Goal: Task Accomplishment & Management: Manage account settings

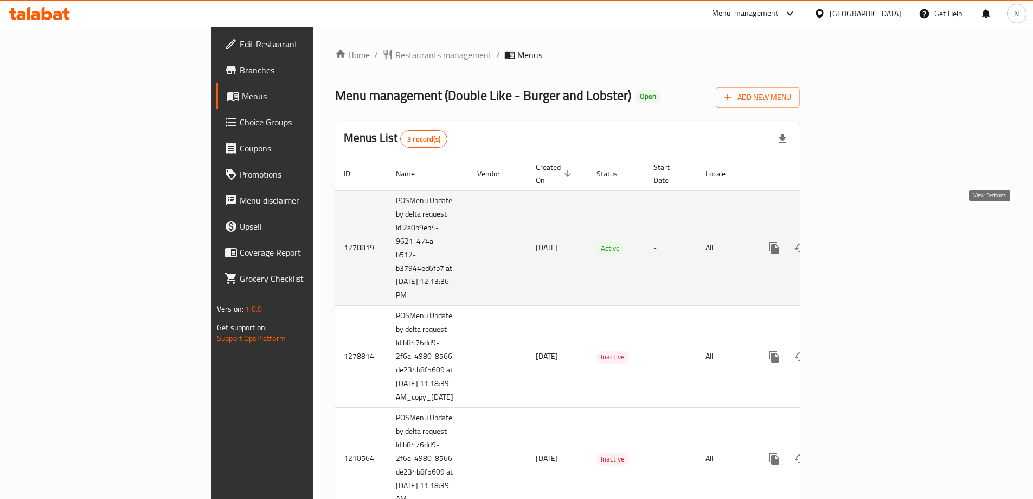
click at [859, 241] on icon "enhanced table" at bounding box center [852, 247] width 13 height 13
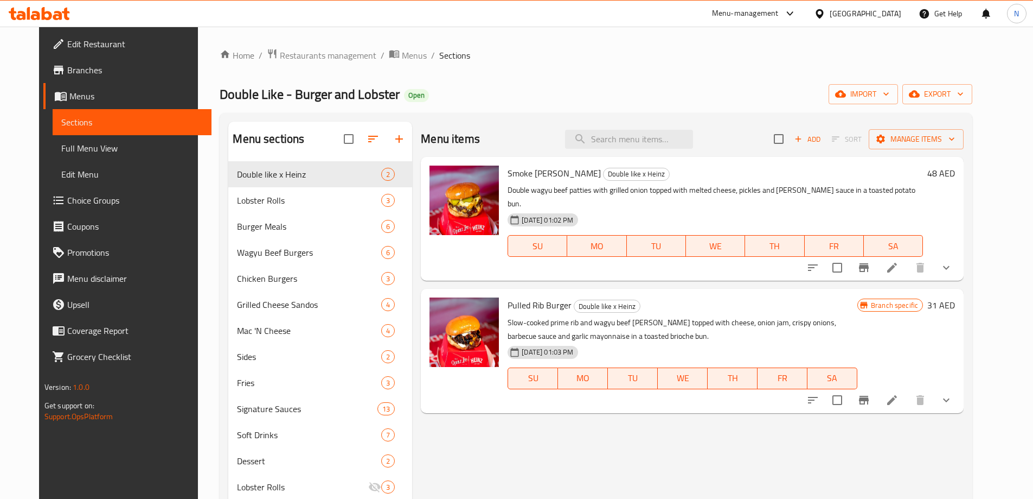
click at [564, 173] on span "Smoke Lahoma Burger" at bounding box center [554, 173] width 93 height 16
copy h6 "Burger"
click at [631, 144] on input "search" at bounding box center [629, 139] width 128 height 19
paste input "Burger"
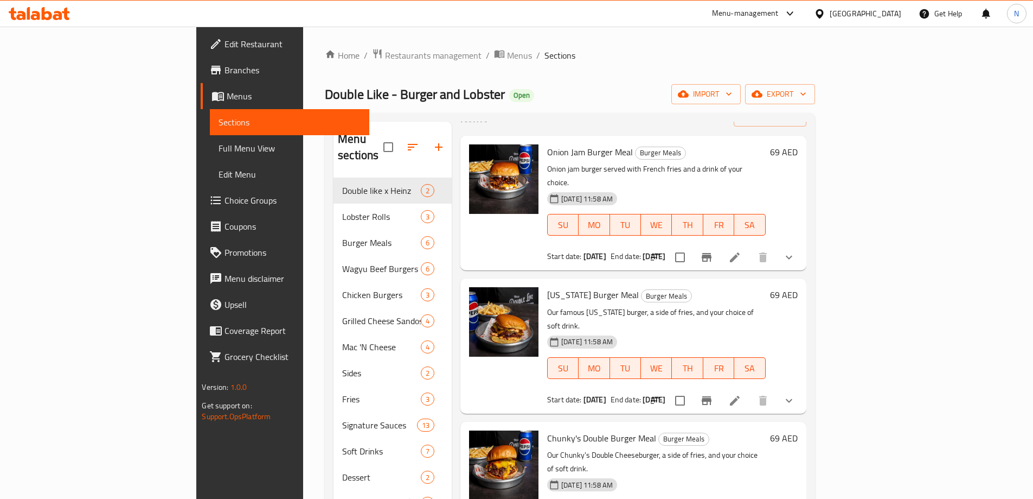
scroll to position [108, 0]
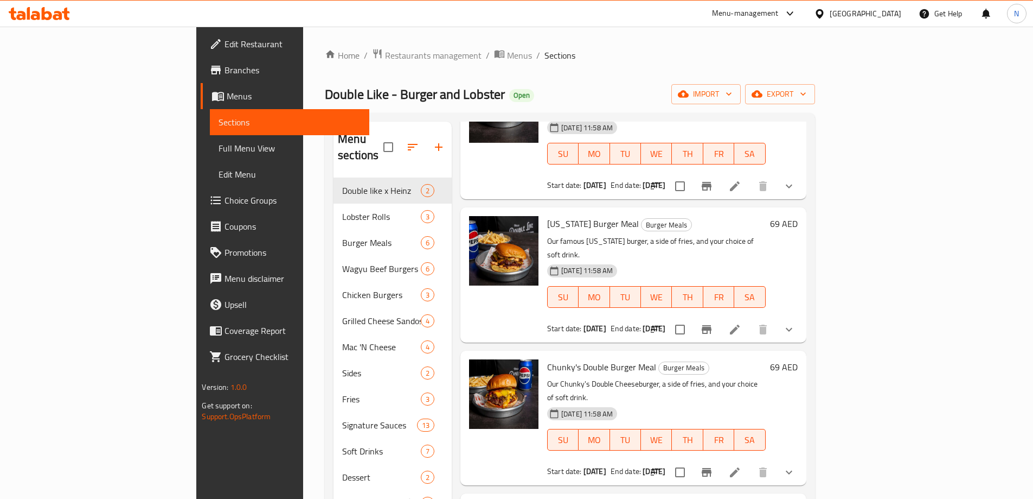
type input "Burger meal"
click at [796, 465] on icon "show more" at bounding box center [789, 471] width 13 height 13
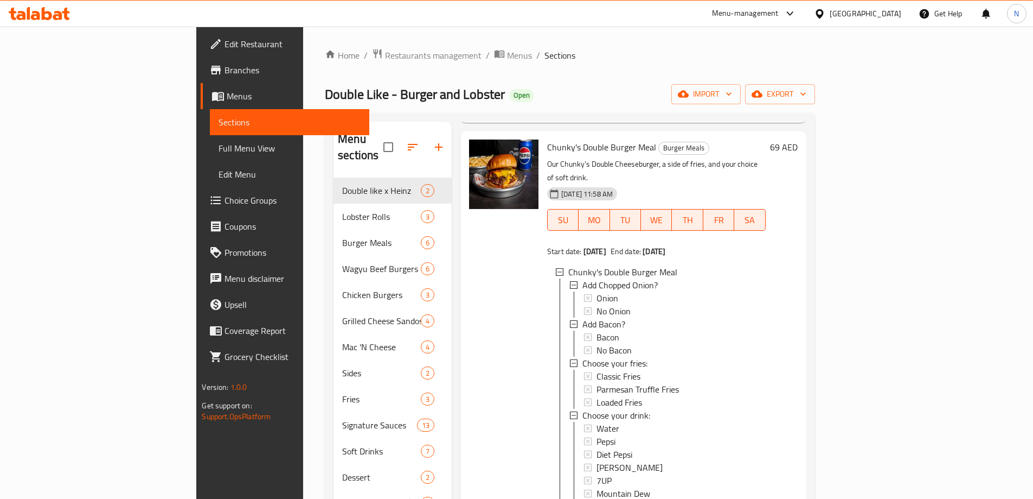
scroll to position [271, 0]
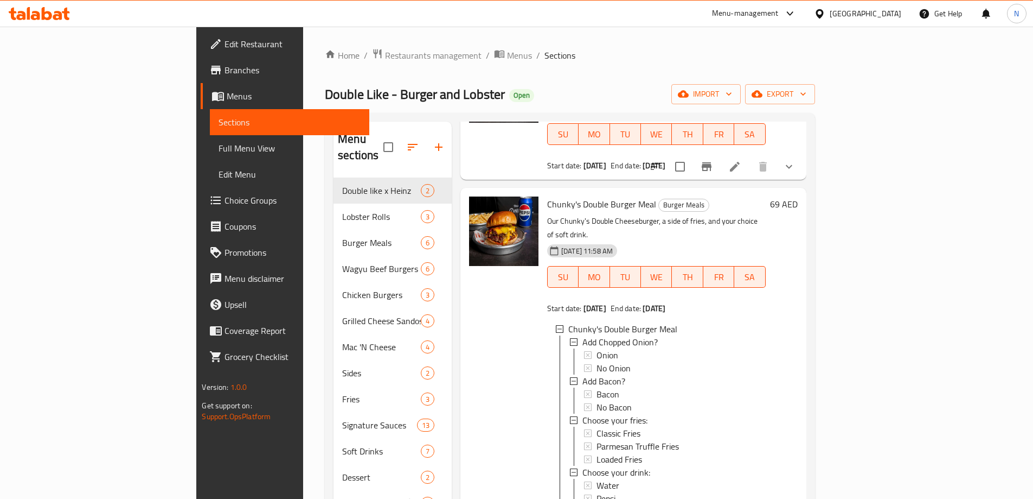
click at [561, 196] on span "Chunky's Double Burger Meal" at bounding box center [601, 204] width 109 height 16
copy h6 "Chunky's Double Burger Meal"
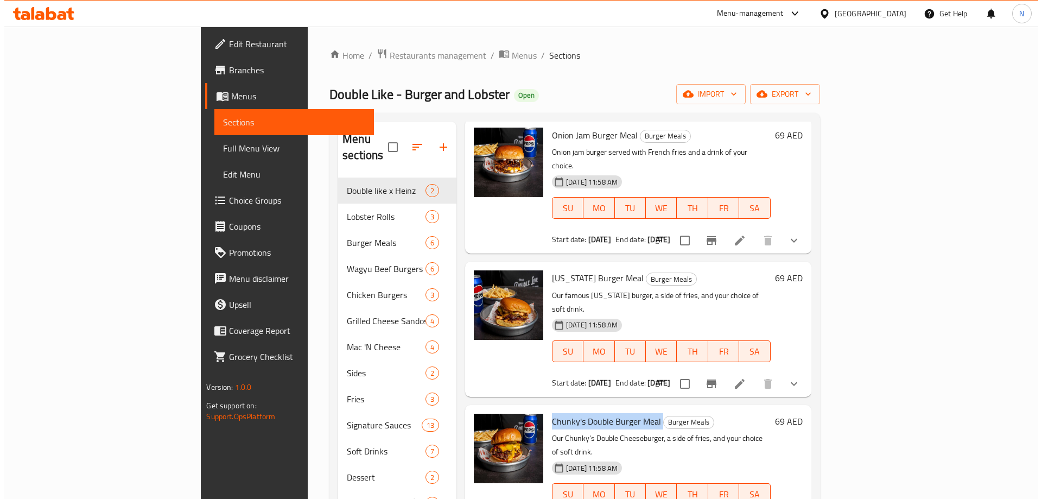
scroll to position [0, 0]
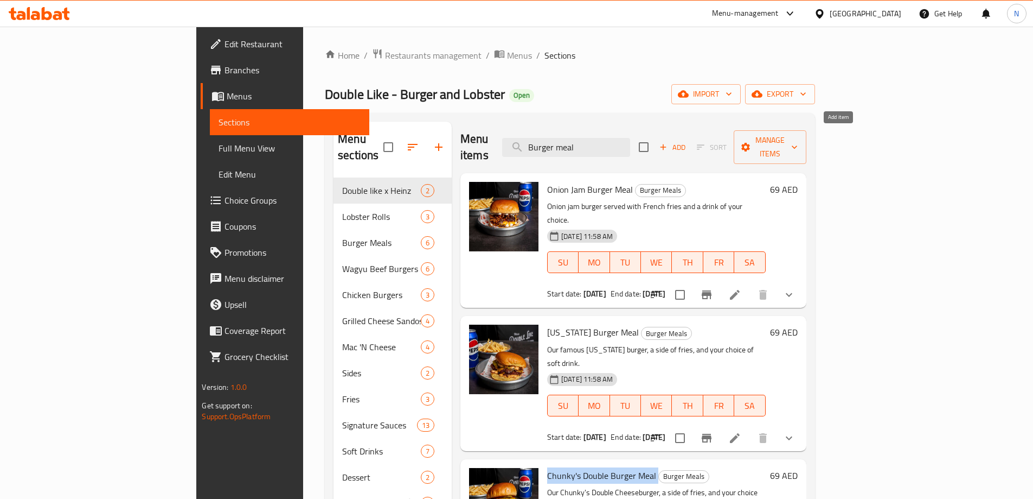
click at [687, 141] on span "Add" at bounding box center [672, 147] width 29 height 12
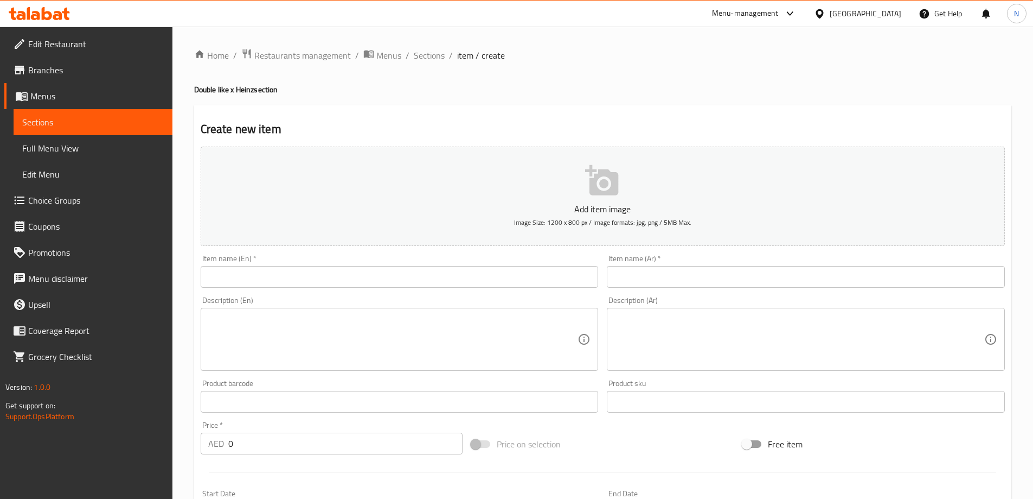
click at [547, 271] on input "text" at bounding box center [400, 277] width 398 height 22
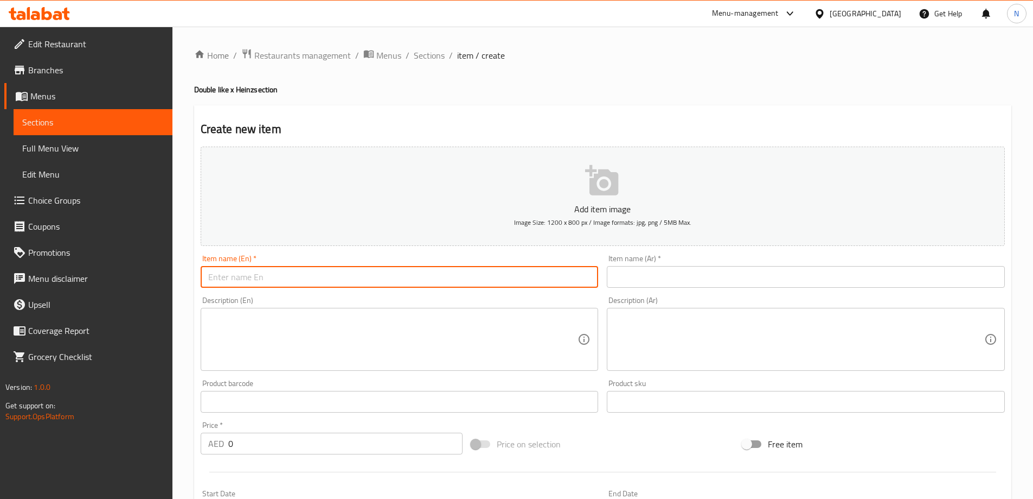
paste input "Chunky's Double Burger Meal"
type input "Chunky's Double Burger Meal"
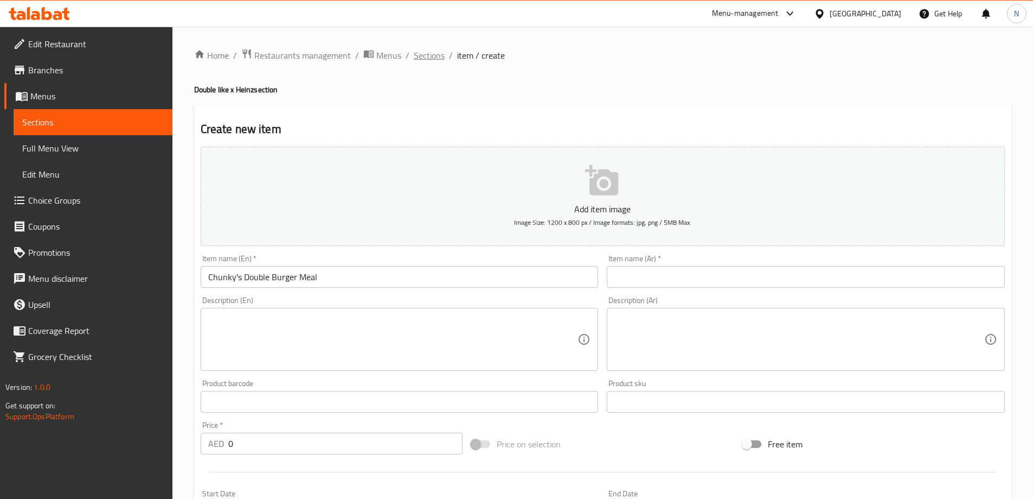
click at [437, 59] on span "Sections" at bounding box center [429, 55] width 31 height 13
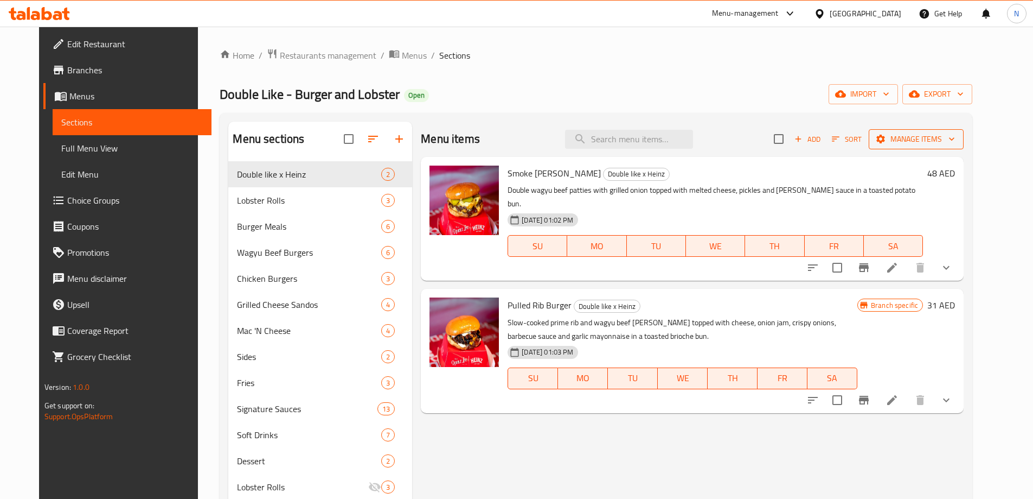
click at [955, 137] on span "Manage items" at bounding box center [917, 139] width 78 height 14
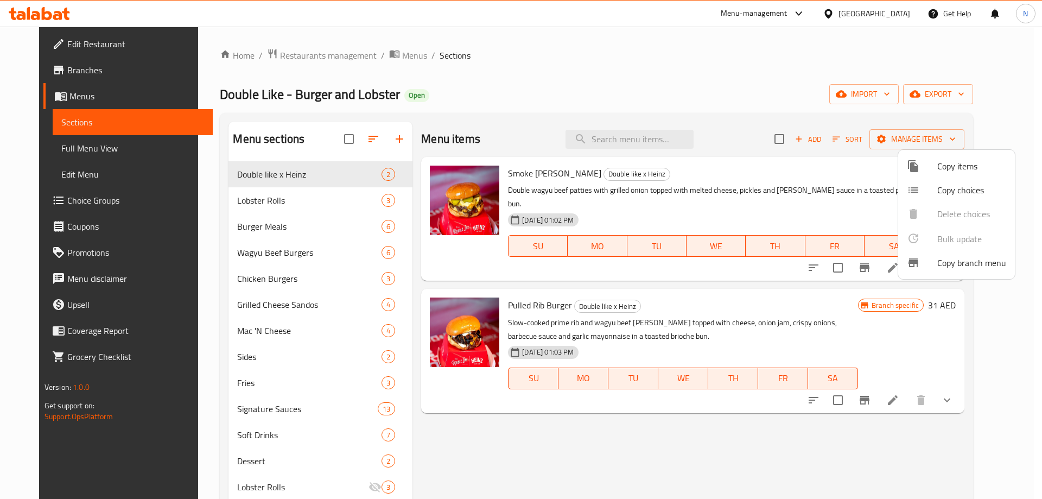
click at [943, 171] on span "Copy items" at bounding box center [971, 165] width 69 height 13
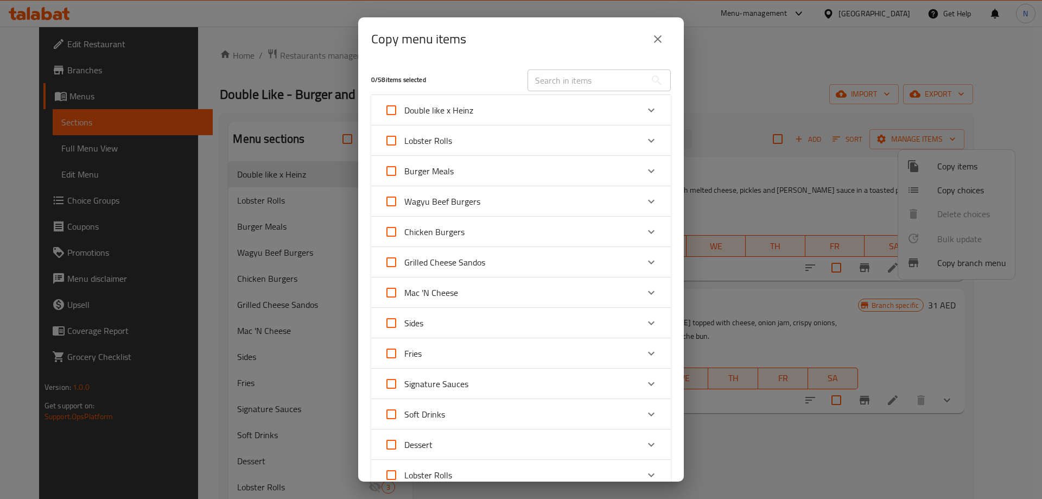
click at [580, 87] on input "text" at bounding box center [586, 80] width 118 height 22
paste input "Chunky's Double Burger Meal"
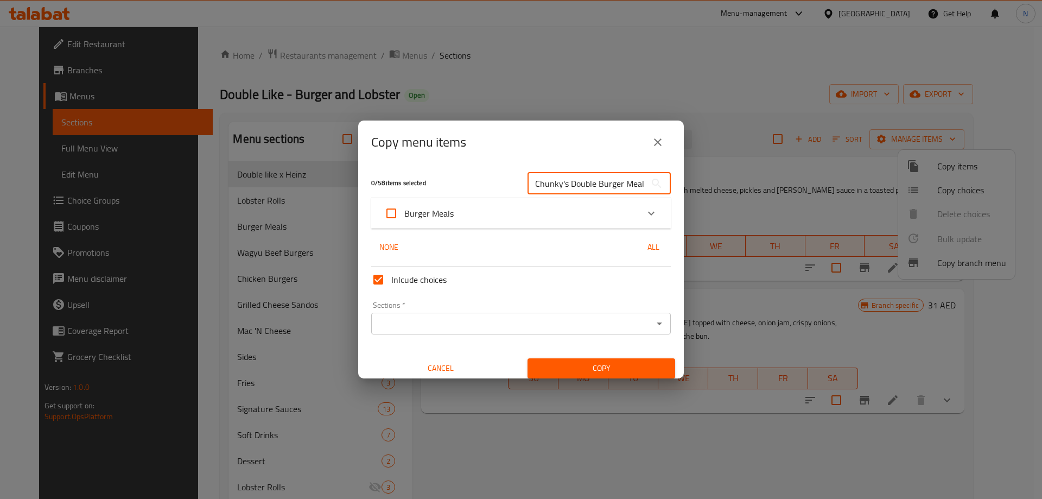
scroll to position [0, 2]
type input "Chunky's Double Burger Meal"
click at [648, 212] on icon "Expand" at bounding box center [650, 213] width 13 height 13
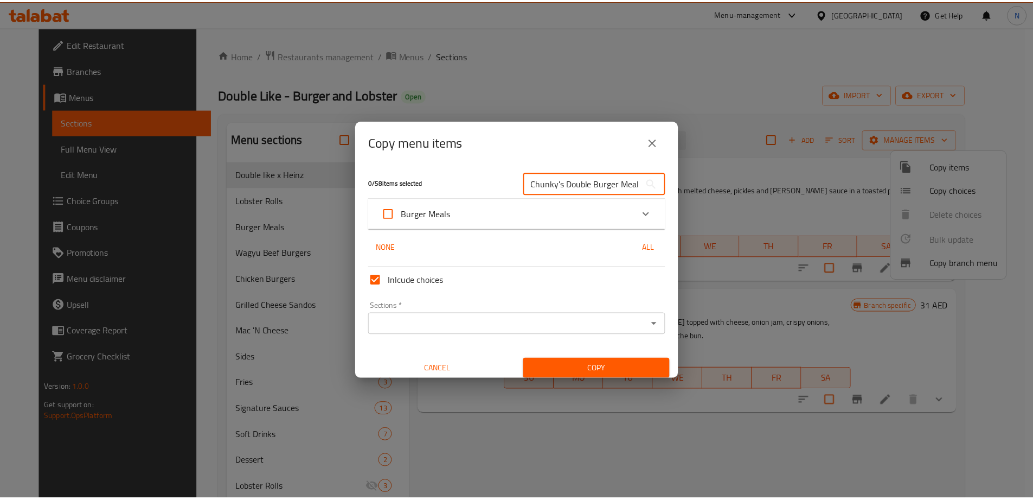
scroll to position [0, 0]
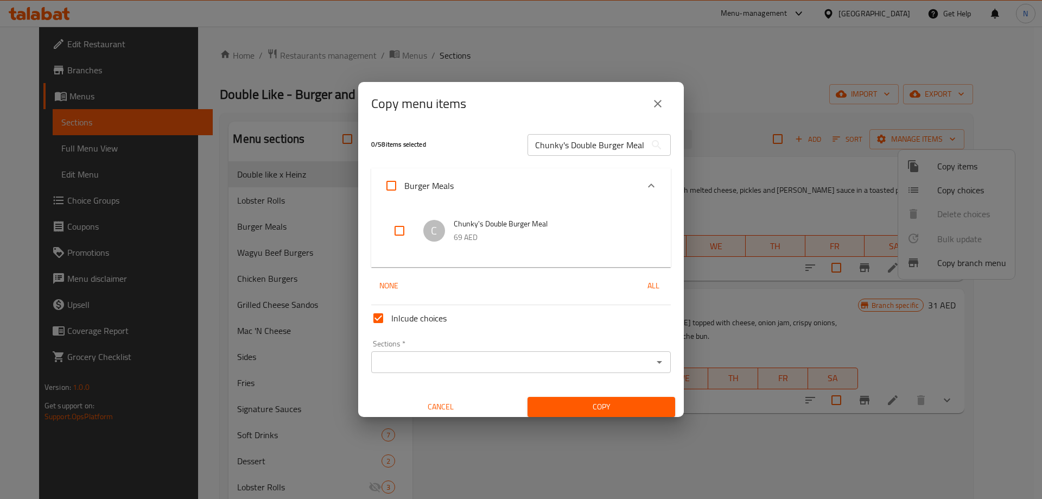
click at [406, 234] on input "checkbox" at bounding box center [399, 231] width 26 height 26
checkbox input "true"
click at [378, 317] on input "Inlcude choices" at bounding box center [378, 318] width 26 height 26
checkbox input "false"
click at [597, 366] on input "Sections   *" at bounding box center [511, 361] width 275 height 15
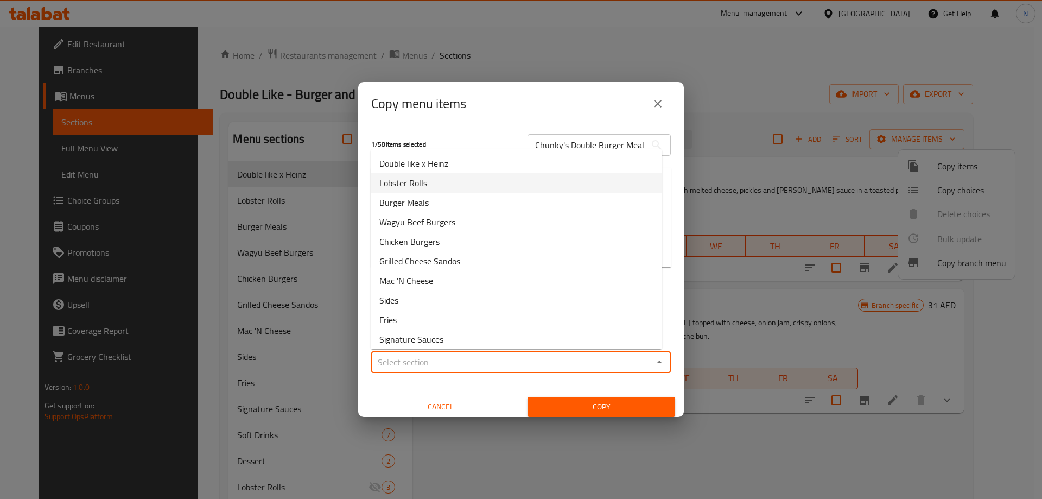
click at [487, 175] on li "Lobster Rolls" at bounding box center [515, 183] width 291 height 20
type input "Lobster Rolls"
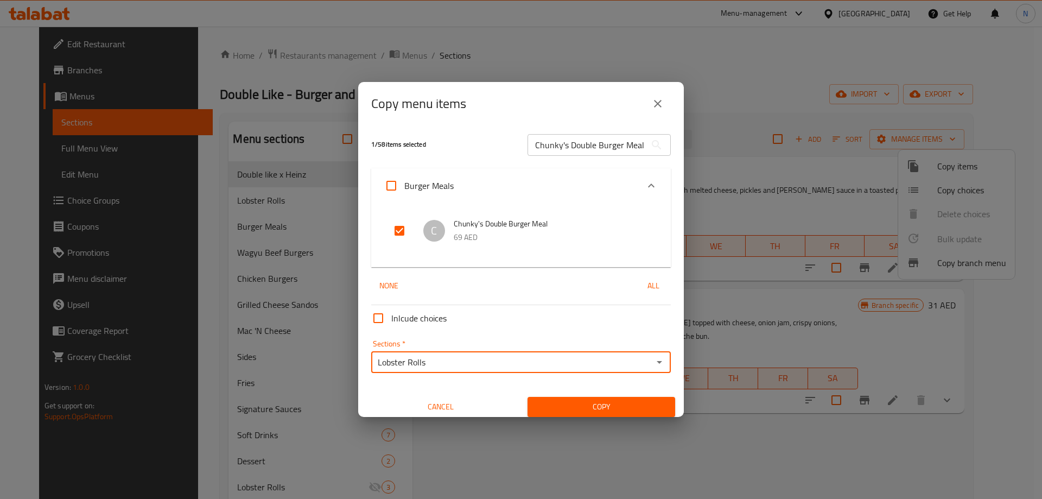
click at [606, 414] on button "Copy" at bounding box center [601, 407] width 148 height 20
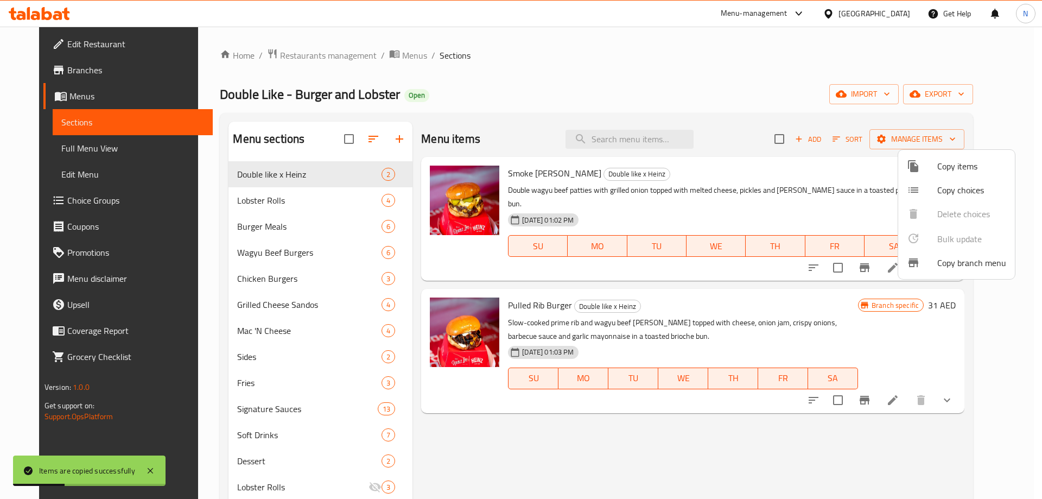
click at [523, 440] on div at bounding box center [521, 249] width 1042 height 499
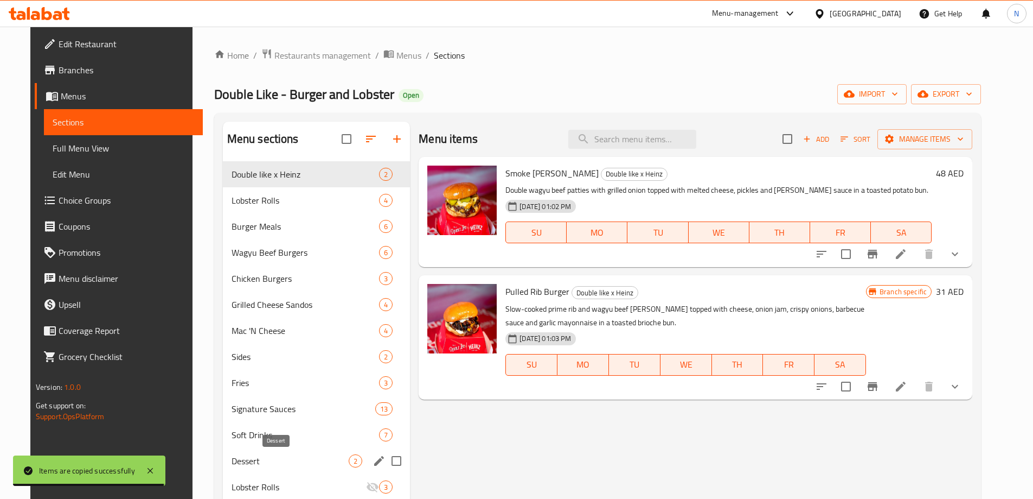
click at [300, 465] on span "Dessert" at bounding box center [290, 460] width 117 height 13
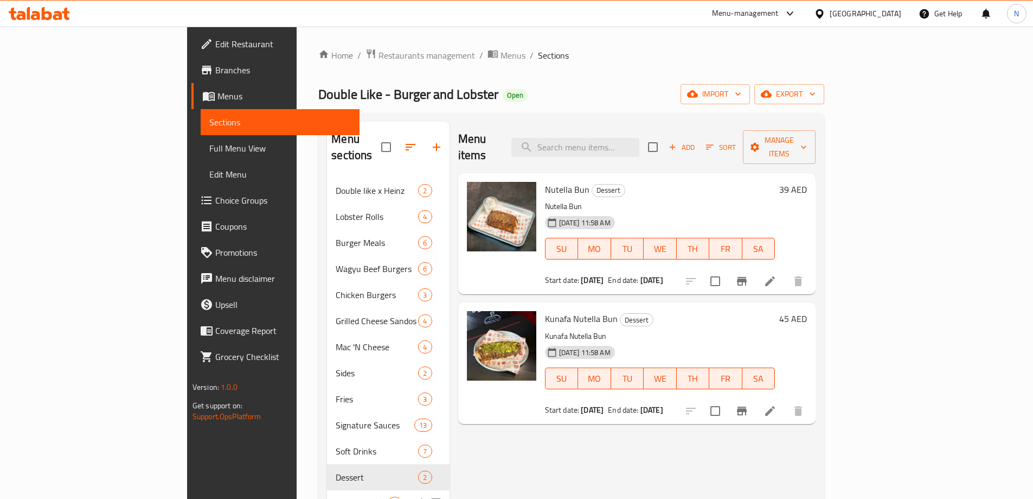
click at [336, 496] on span "Lobster Rolls" at bounding box center [355, 502] width 39 height 13
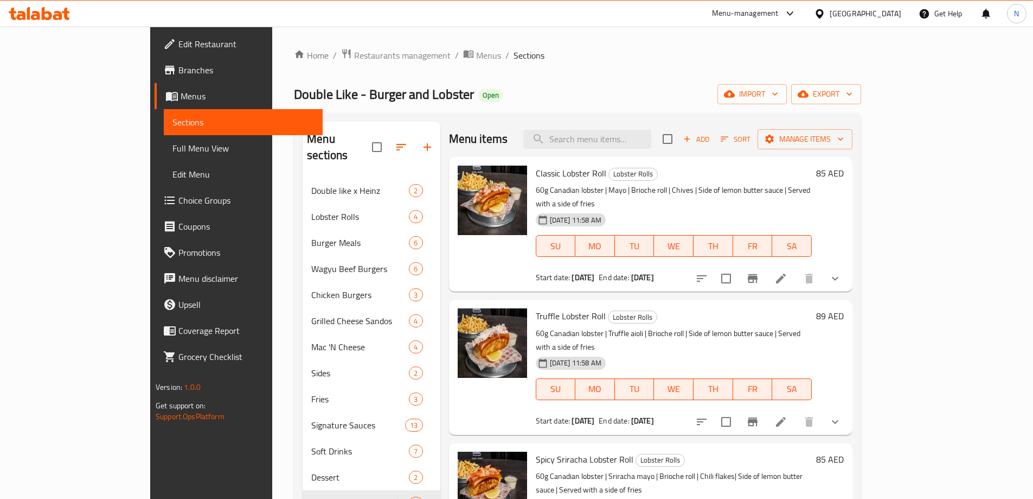
scroll to position [152, 0]
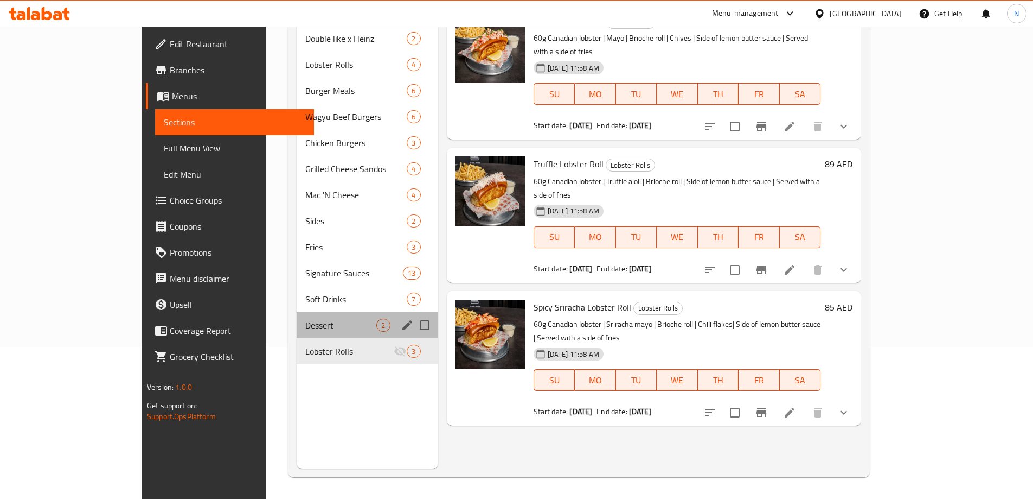
click at [297, 312] on div "Dessert 2" at bounding box center [367, 325] width 141 height 26
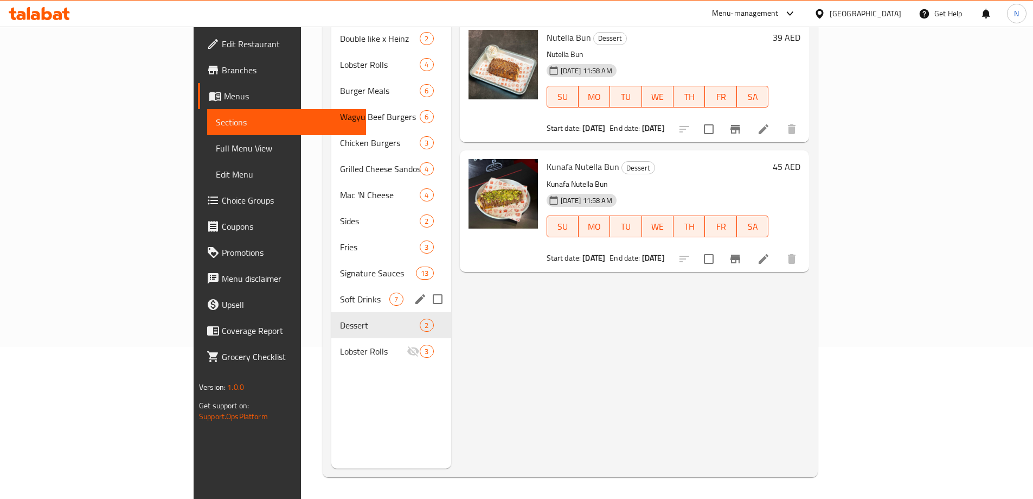
click at [331, 286] on div "Soft Drinks 7" at bounding box center [390, 299] width 119 height 26
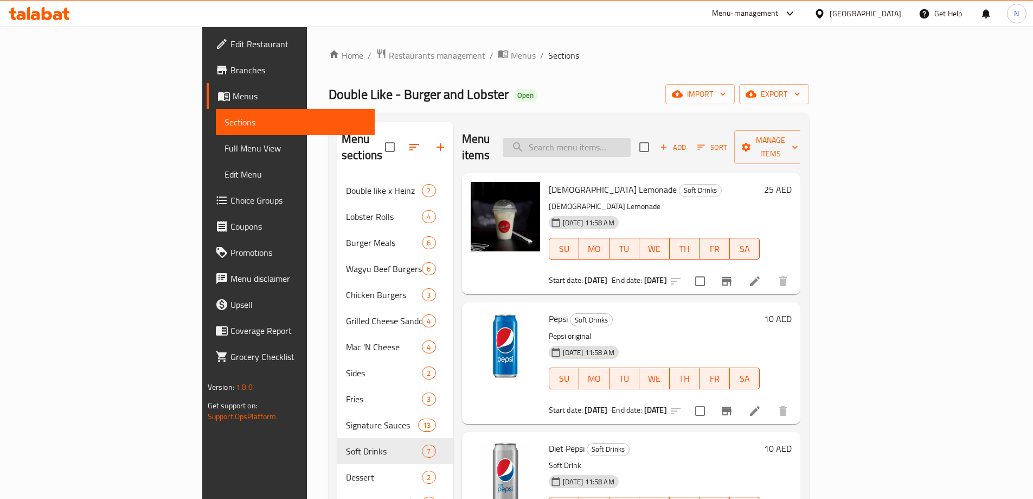
click at [620, 144] on input "search" at bounding box center [567, 147] width 128 height 19
paste input "Chunky's Double Burger Meal"
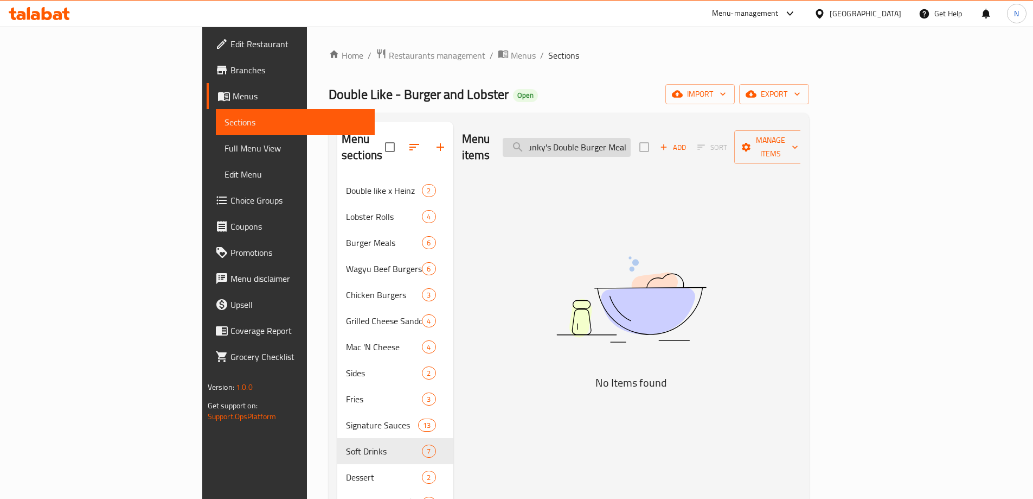
type input "Chunky's Double Burger Meal"
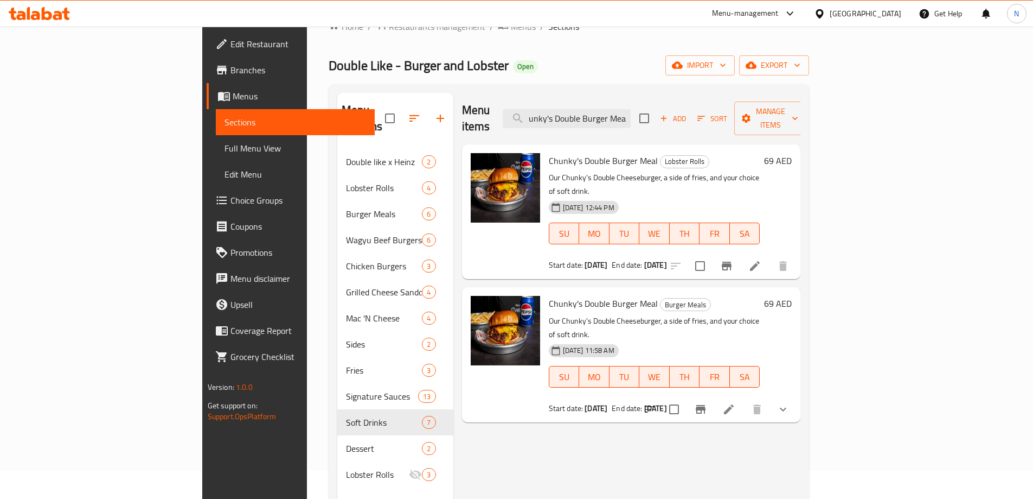
scroll to position [54, 0]
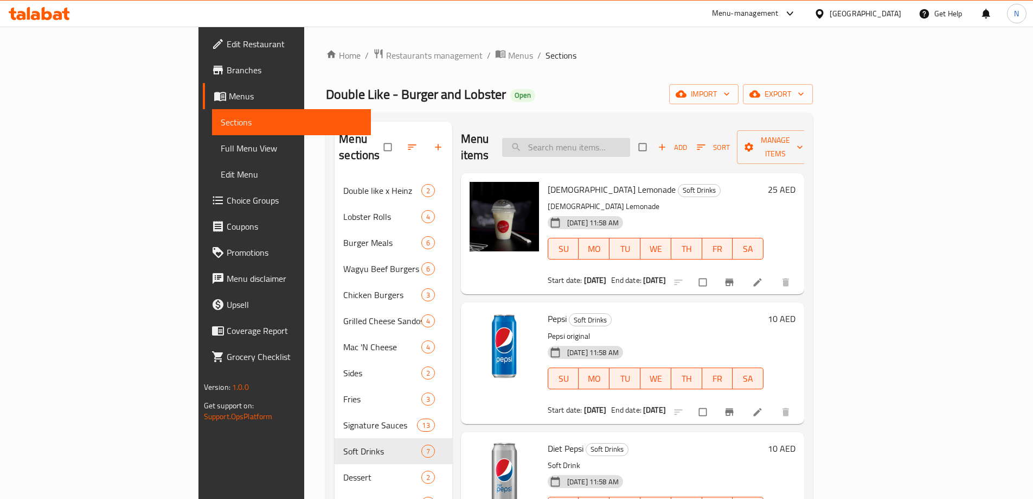
click at [612, 138] on input "search" at bounding box center [566, 147] width 128 height 19
paste input "Chunky's Double Burger Meal"
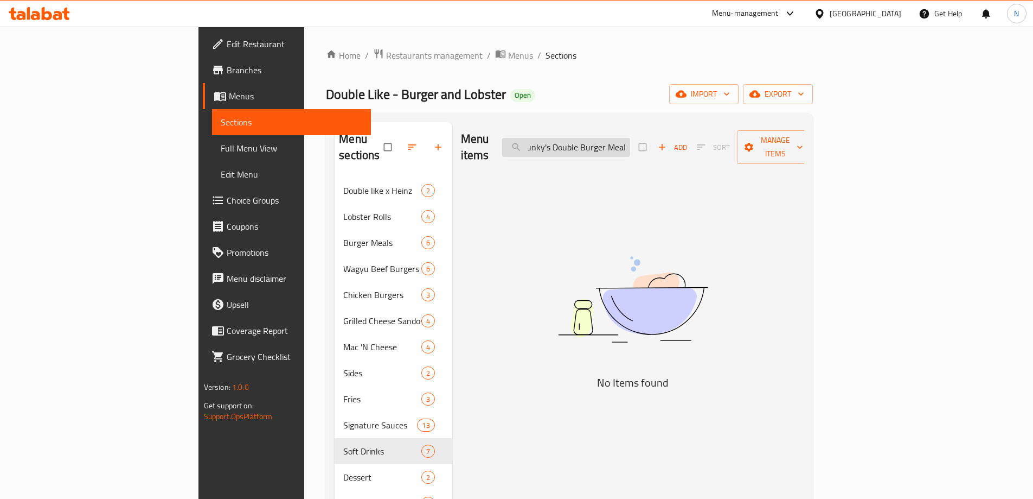
scroll to position [0, 10]
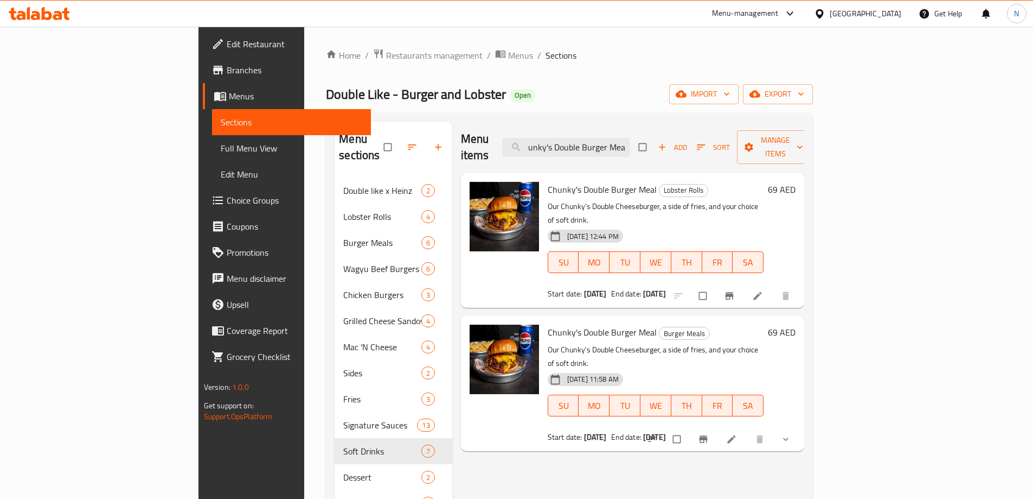
type input "Chunky's Double Burger Meal"
click at [734, 292] on icon "Branch-specific-item" at bounding box center [730, 295] width 8 height 7
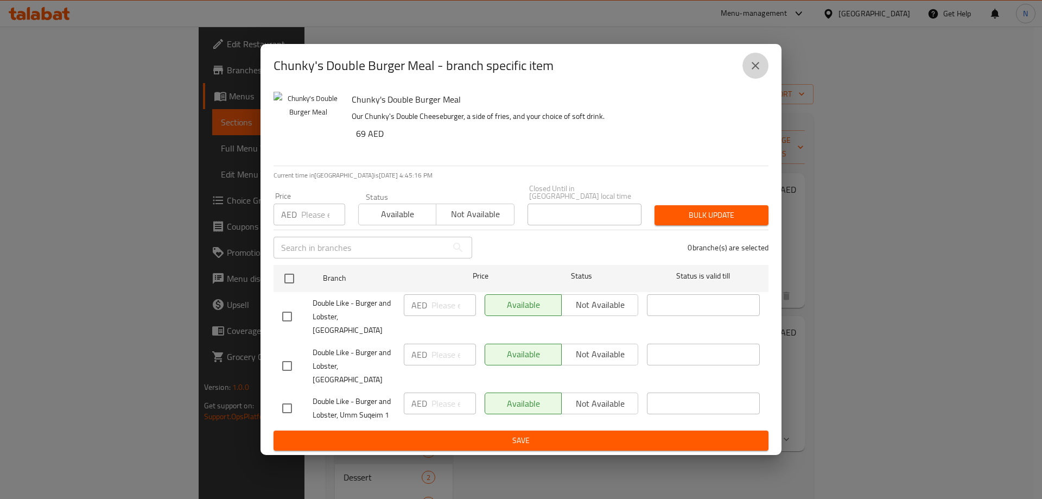
click at [758, 69] on icon "close" at bounding box center [755, 66] width 8 height 8
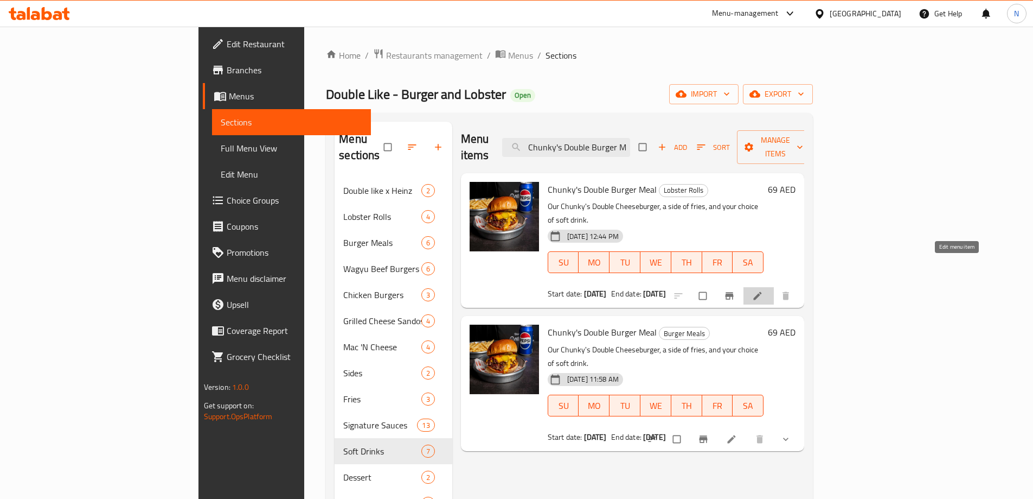
click at [763, 290] on icon at bounding box center [757, 295] width 11 height 11
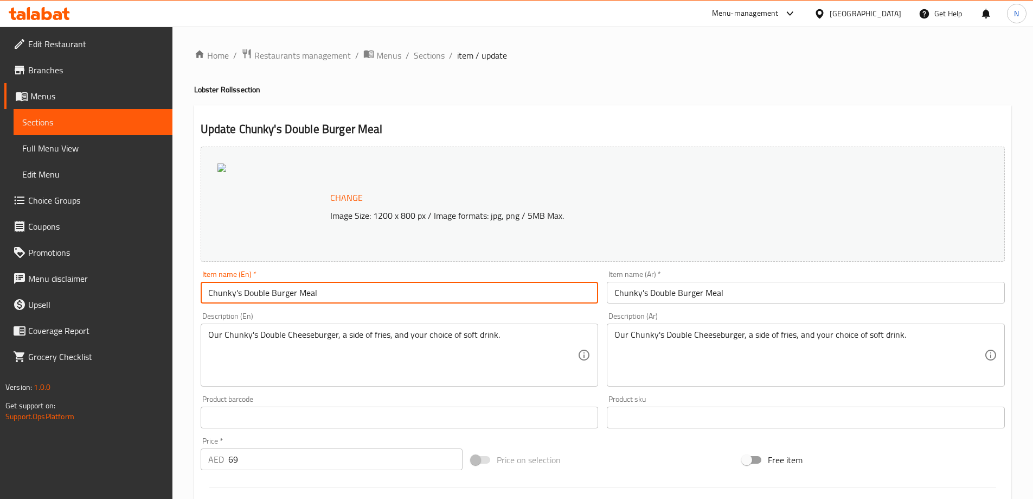
click at [446, 295] on input "Chunky's Double Burger Meal" at bounding box center [400, 293] width 398 height 22
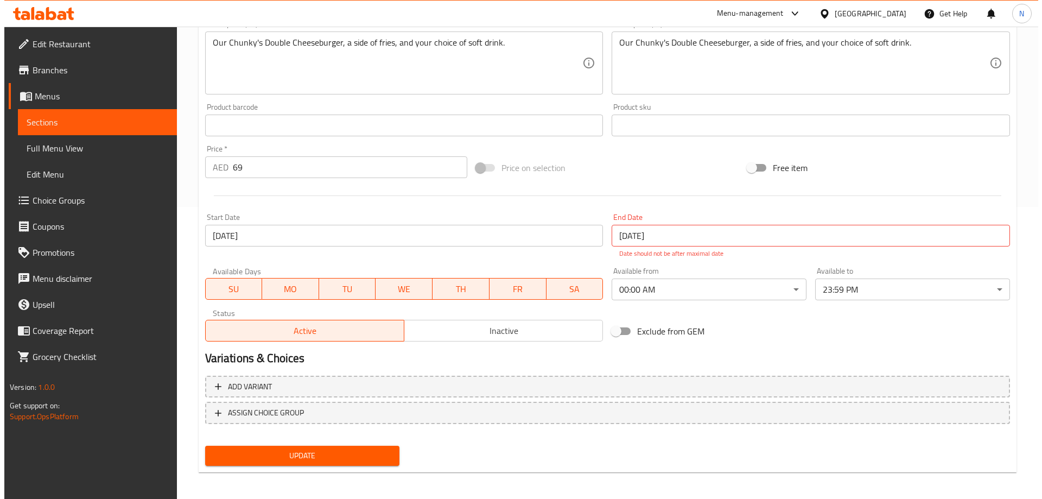
scroll to position [296, 0]
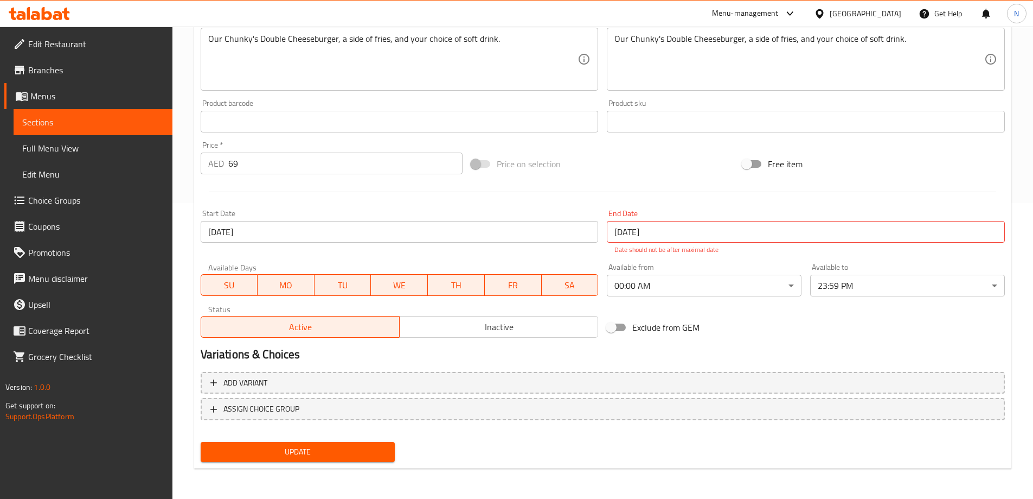
type input "Chunky's Double Burger Meal t"
click at [666, 239] on input "[DATE]" at bounding box center [806, 232] width 398 height 22
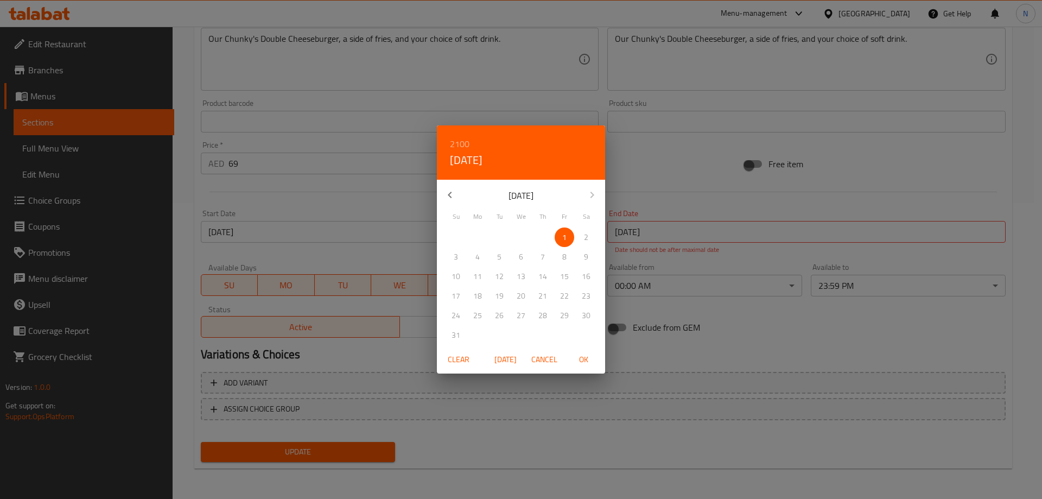
click at [462, 363] on span "Clear" at bounding box center [458, 360] width 26 height 14
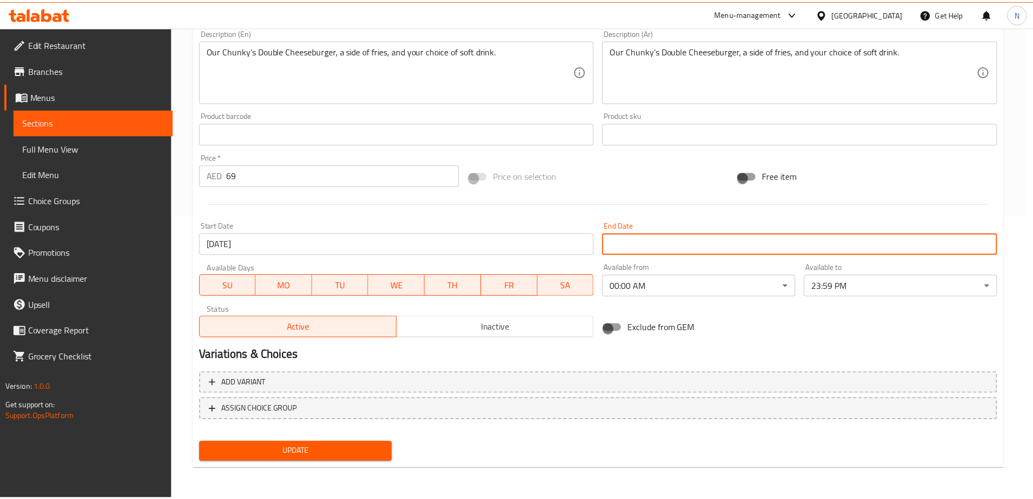
scroll to position [284, 0]
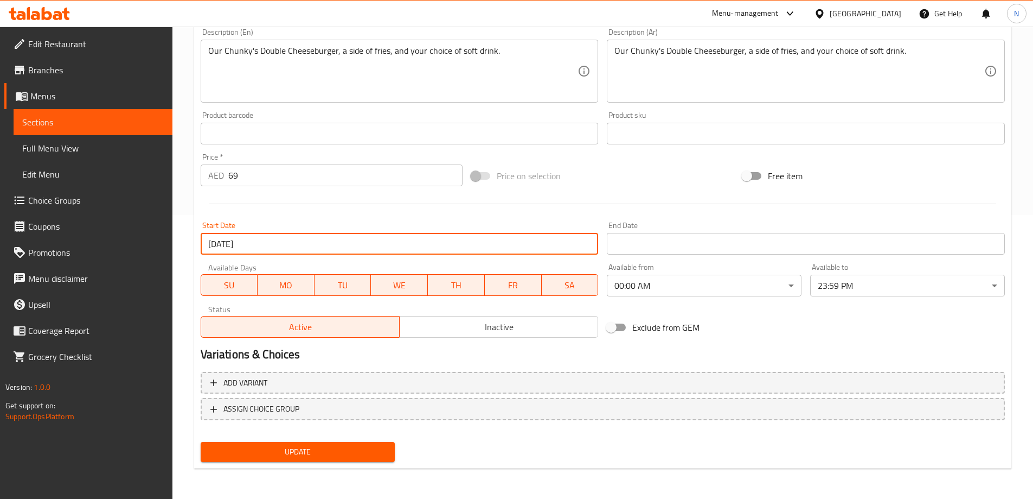
click at [352, 250] on input "[DATE]" at bounding box center [400, 244] width 398 height 22
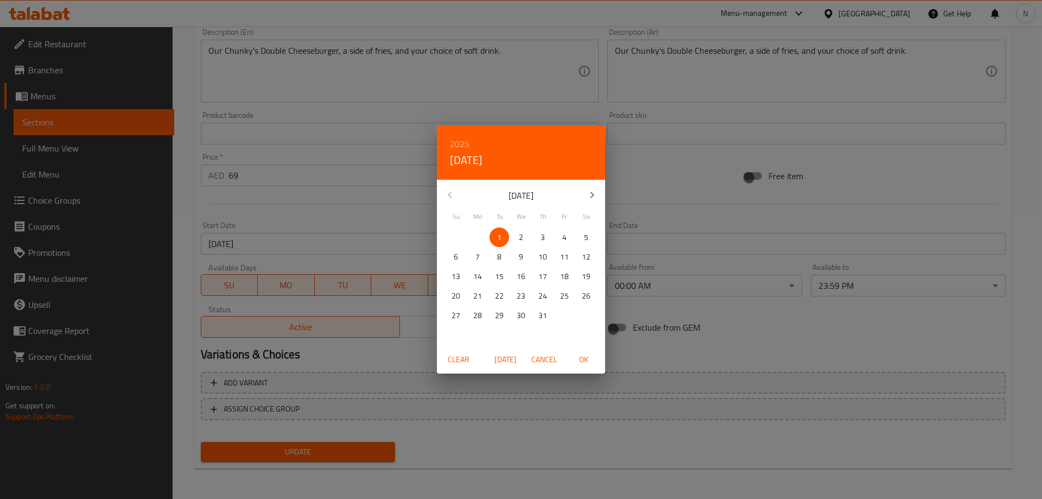
click at [673, 235] on div "2025 Tue, Jul 1 July 2025 Su Mo Tu We Th Fr Sa 29 30 1 2 3 4 5 6 7 8 9 10 11 12…" at bounding box center [521, 249] width 1042 height 499
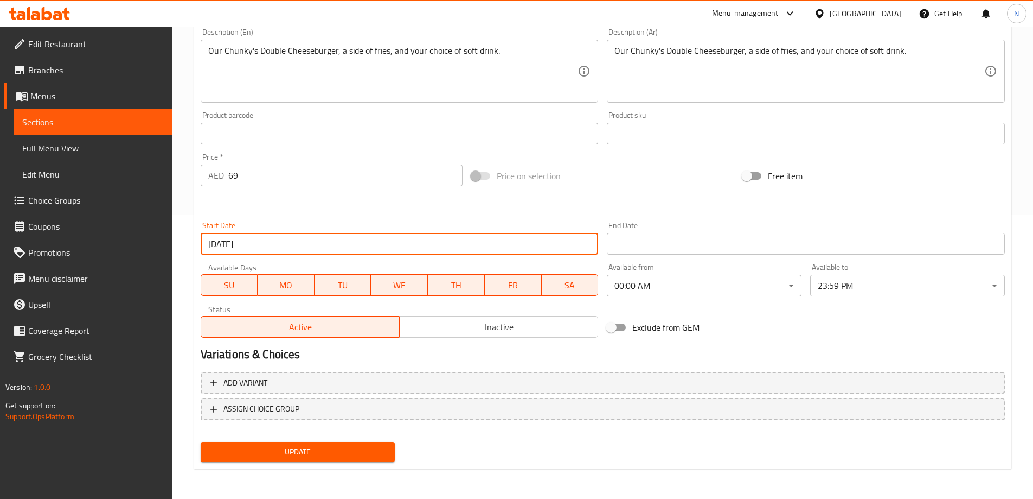
click at [670, 245] on input "Start Date" at bounding box center [806, 244] width 398 height 22
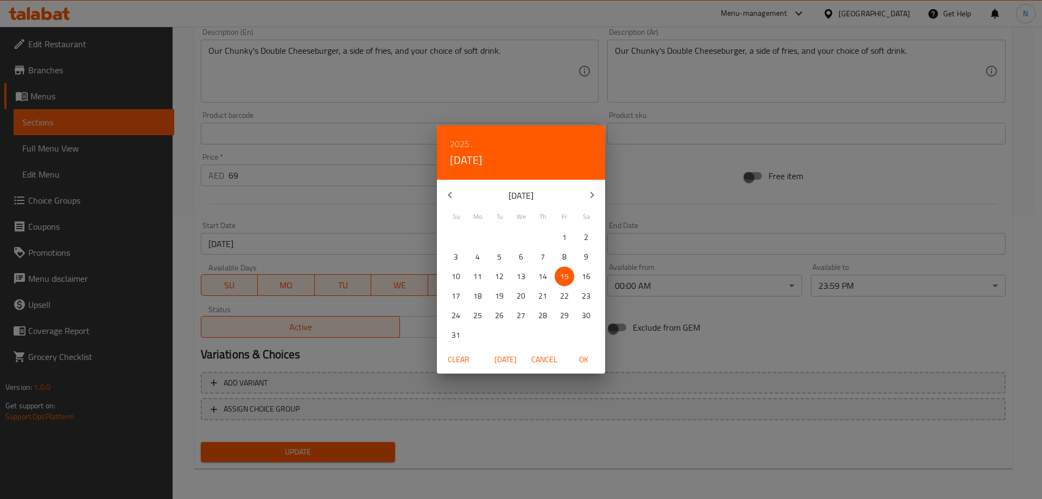
click at [644, 226] on div "2025 Fri, Aug 15 August 2025 Su Mo Tu We Th Fr Sa 27 28 29 30 31 1 2 3 4 5 6 7 …" at bounding box center [521, 249] width 1042 height 499
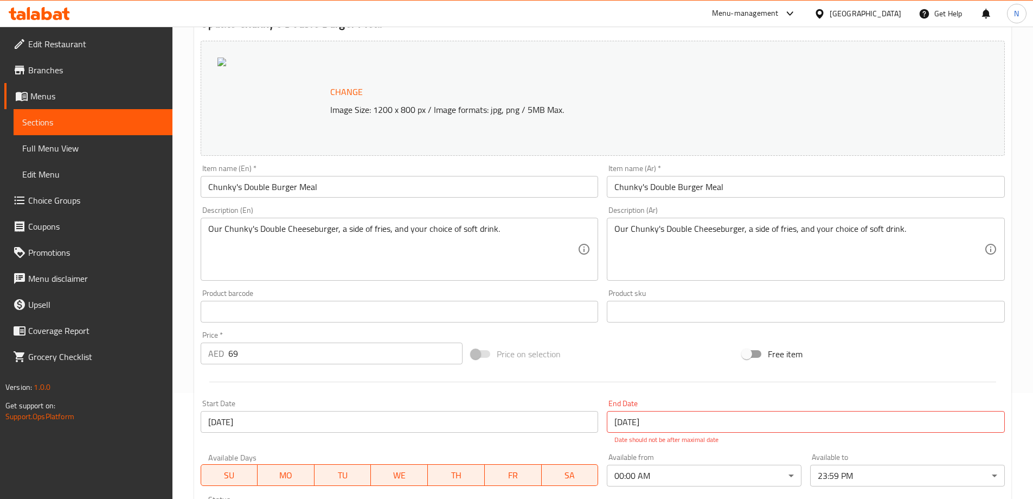
scroll to position [217, 0]
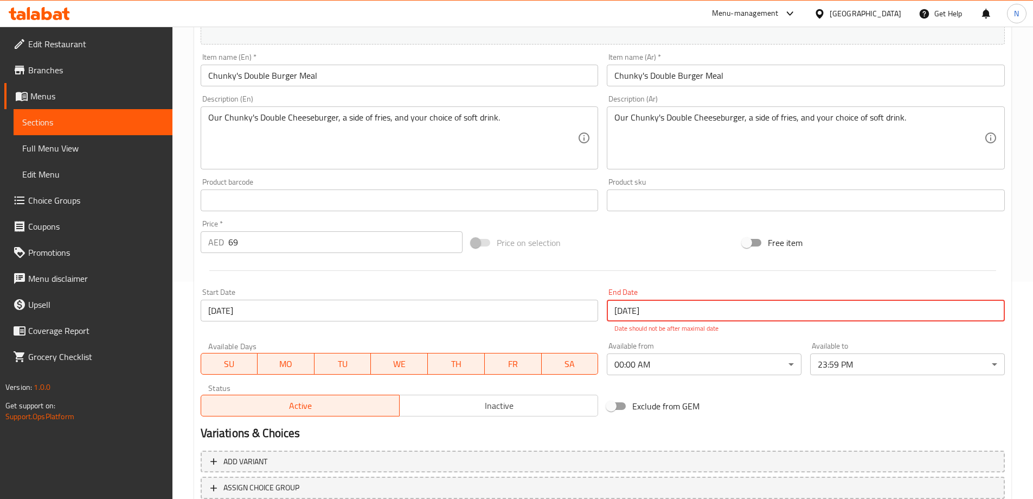
click at [686, 314] on input "[DATE]" at bounding box center [806, 310] width 398 height 22
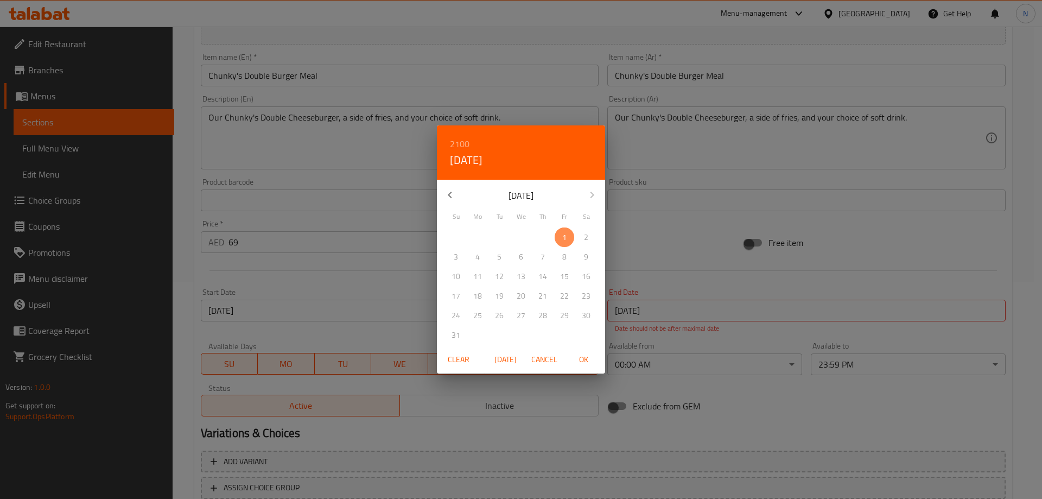
click at [560, 236] on span "1" at bounding box center [564, 238] width 20 height 14
click at [580, 360] on span "OK" at bounding box center [583, 360] width 26 height 14
type input "[DATE]"
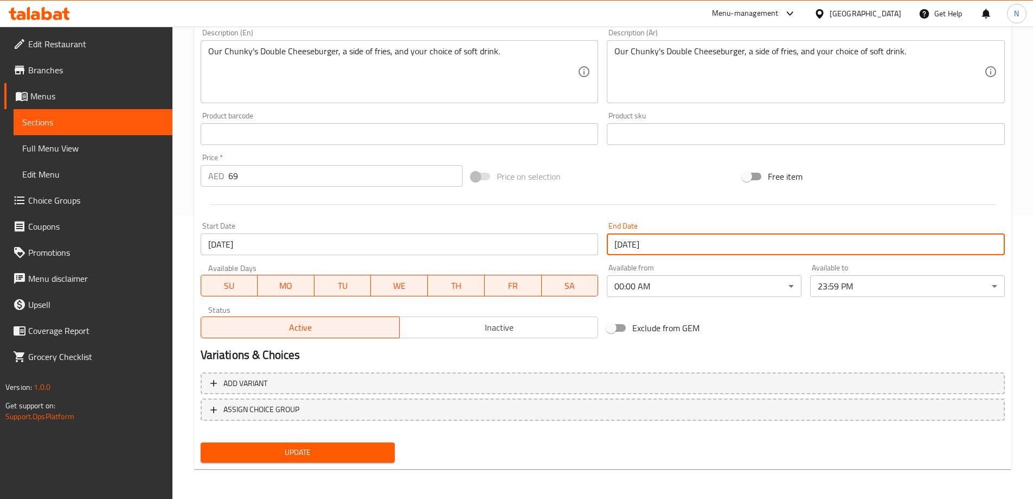
scroll to position [284, 0]
click at [451, 330] on span "Inactive" at bounding box center [499, 327] width 190 height 16
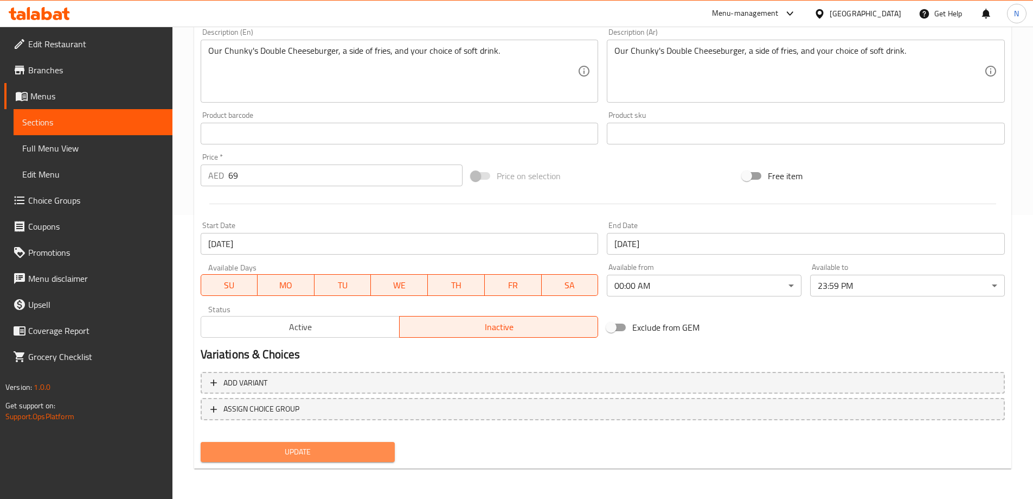
click at [349, 446] on span "Update" at bounding box center [297, 452] width 177 height 14
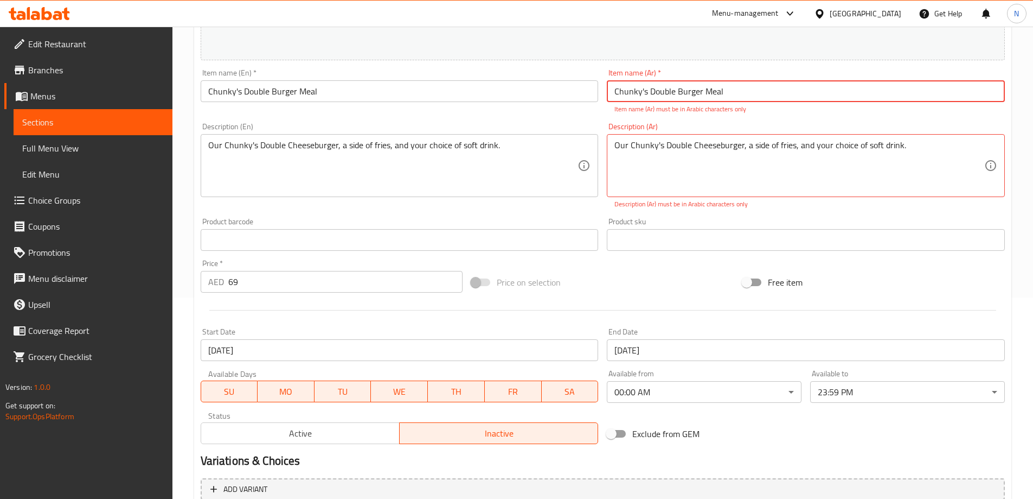
scroll to position [119, 0]
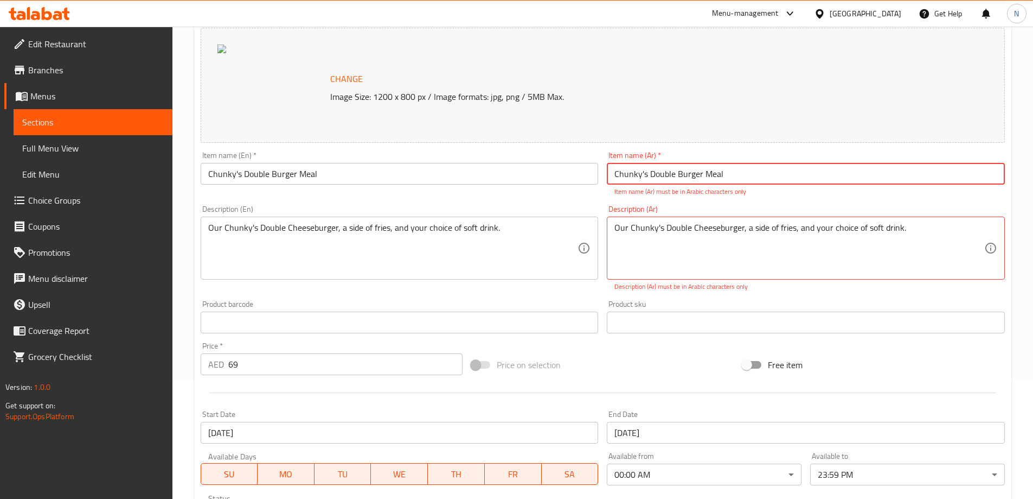
click at [540, 180] on input "Chunky's Double Burger Meal" at bounding box center [400, 174] width 398 height 22
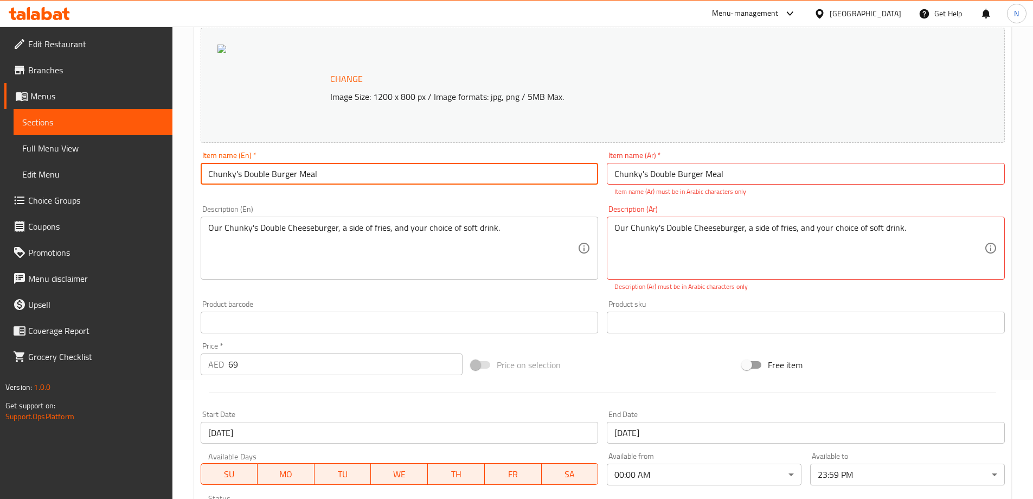
click at [540, 180] on input "Chunky's Double Burger Meal" at bounding box center [400, 174] width 398 height 22
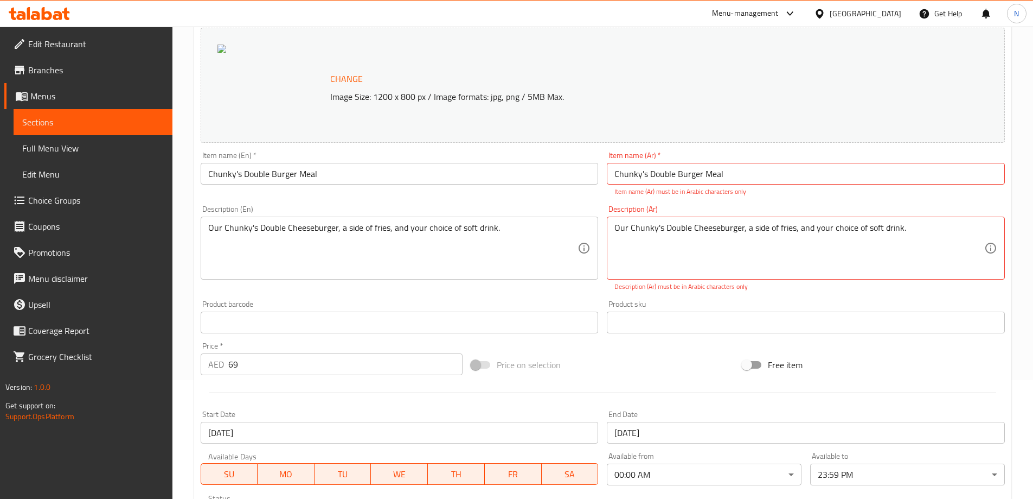
click at [681, 182] on input "Chunky's Double Burger Meal" at bounding box center [806, 174] width 398 height 22
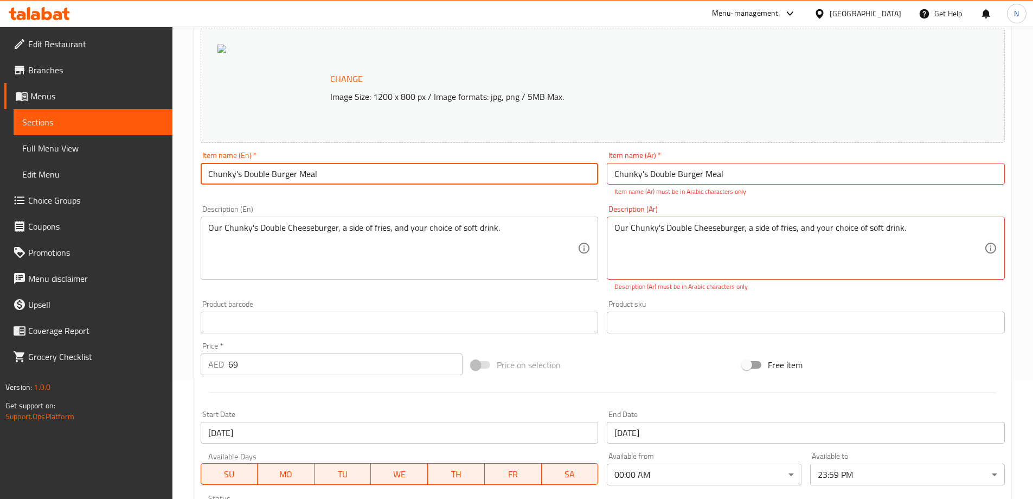
click at [404, 177] on input "Chunky's Double Burger Meal" at bounding box center [400, 174] width 398 height 22
click at [781, 178] on input "Chunky's Double Burger Meal" at bounding box center [806, 174] width 398 height 22
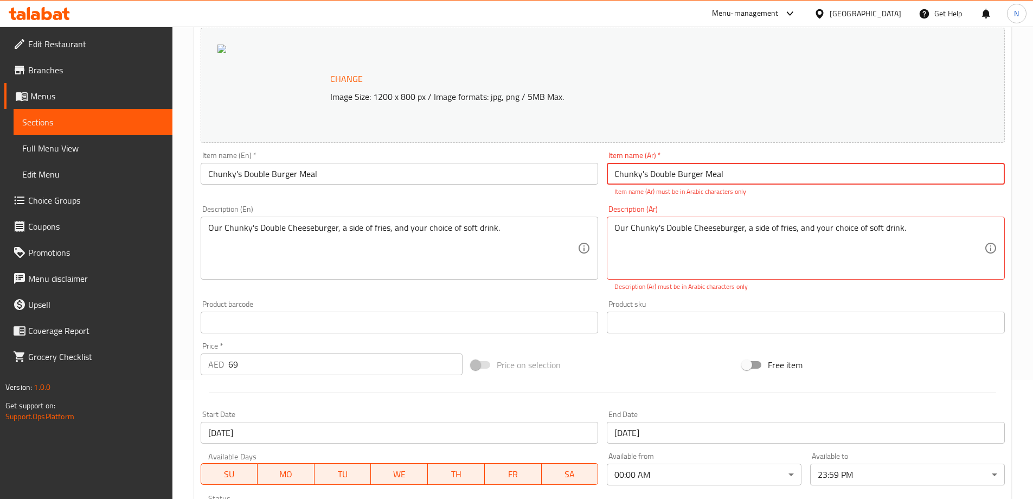
click at [781, 178] on input "Chunky's Double Burger Meal" at bounding box center [806, 174] width 398 height 22
paste input "وجبة برجر مزدوجة من تشانكي"
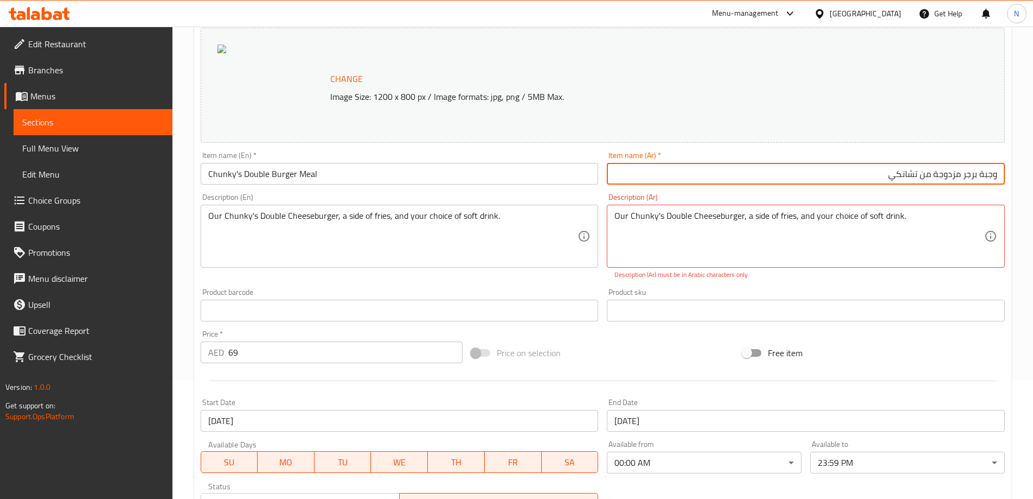
click at [946, 175] on input "وجبة برجر مزدوجة من تشانكي" at bounding box center [806, 174] width 398 height 22
paste input "شانكي"
type input "وجبة تشانكي دبل برجر"
click at [654, 208] on div "Our Chunky's Double Cheeseburger, a side of fries, and your choice of soft drin…" at bounding box center [806, 236] width 398 height 63
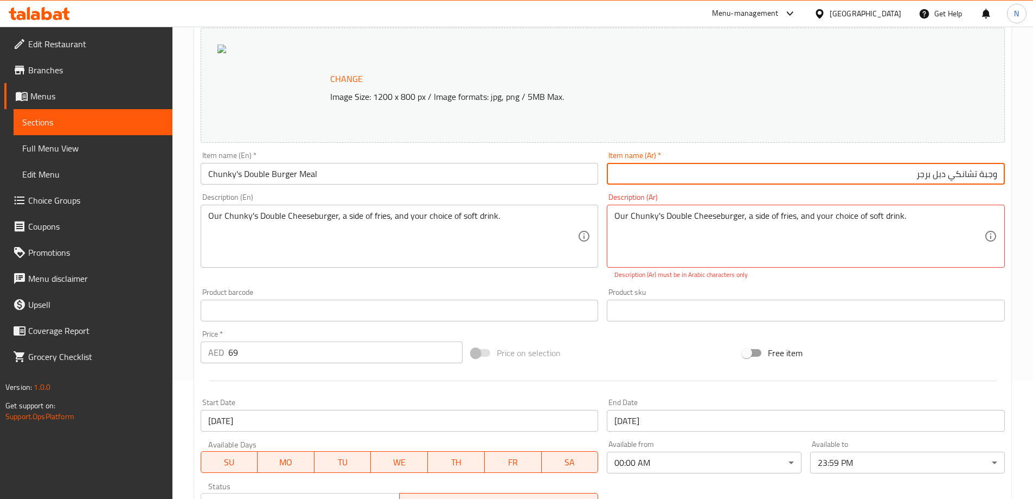
click at [654, 208] on div "Our Chunky's Double Cheeseburger, a side of fries, and your choice of soft drin…" at bounding box center [806, 236] width 398 height 63
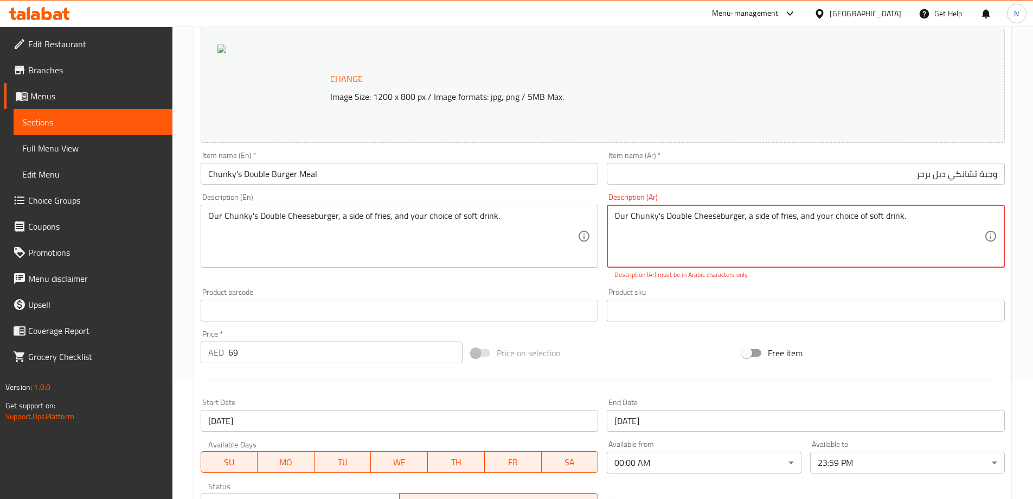
click at [655, 214] on textarea "Our Chunky's Double Cheeseburger, a side of fries, and your choice of soft drin…" at bounding box center [800, 236] width 370 height 52
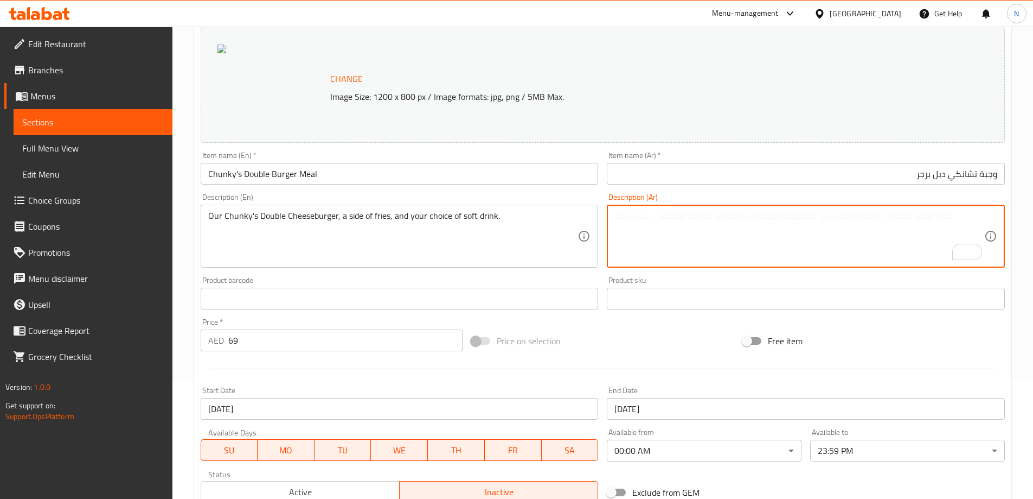
paste textarea "برجر الجبن المزدوج من Chunky's، وطبق جانبي من البطاطس المقلية، واختيارك من المش…"
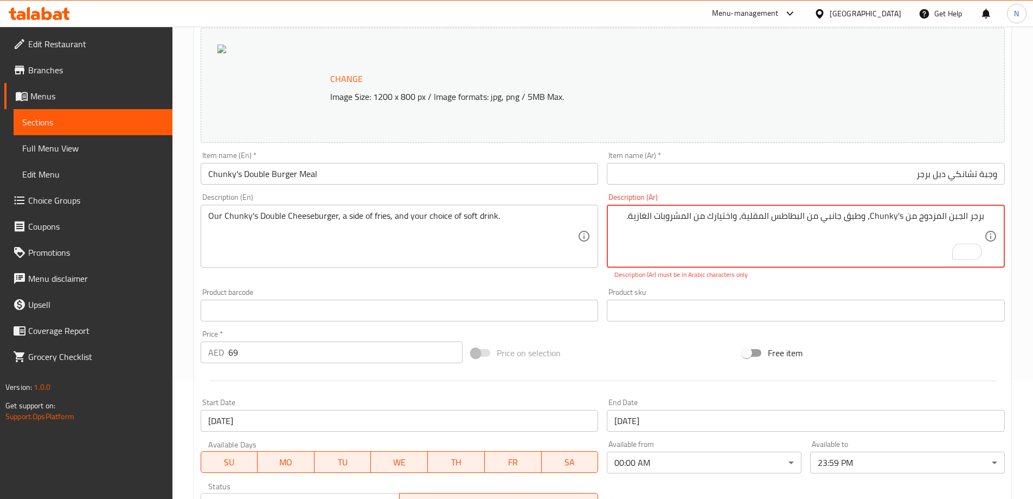
click at [934, 225] on textarea "برجر الجبن المزدوج من Chunky's، وطبق جانبي من البطاطس المقلية، واختيارك من المش…" at bounding box center [800, 236] width 370 height 52
click at [934, 224] on textarea "برجر الجبن المزدوج من Chunky's، وطبق جانبي من البطاطس المقلية، واختيارك من المش…" at bounding box center [800, 236] width 370 height 52
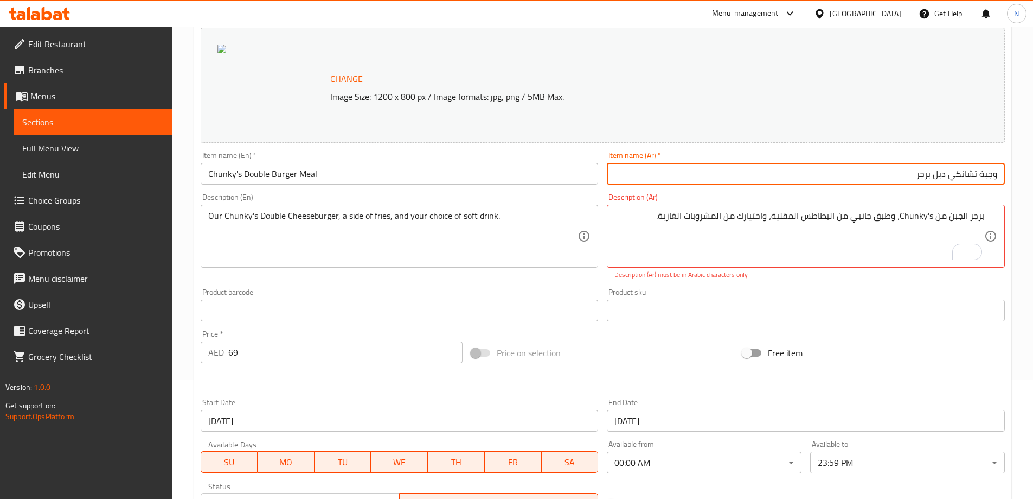
drag, startPoint x: 982, startPoint y: 179, endPoint x: 936, endPoint y: 183, distance: 46.9
click at [936, 183] on input "وجبة تشانكي دبل برجر" at bounding box center [806, 174] width 398 height 22
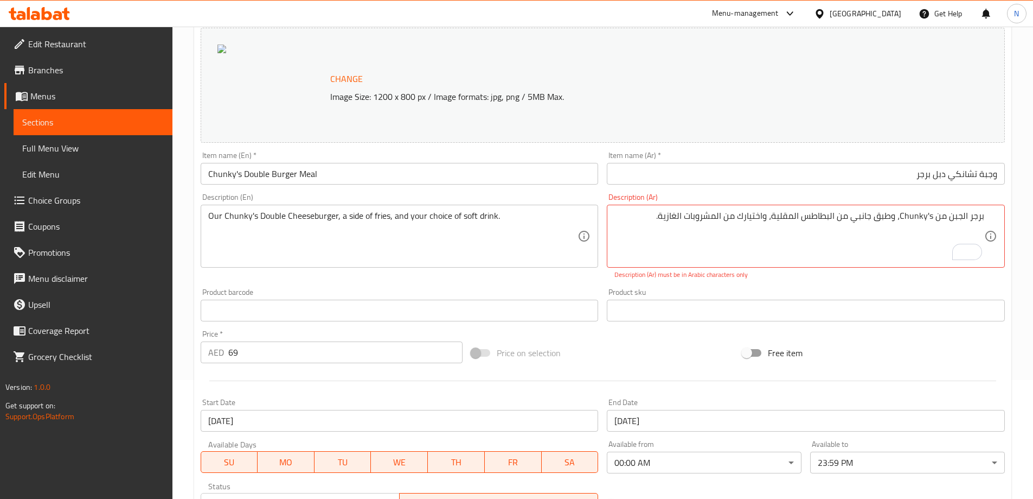
click at [985, 218] on div "برجر الجبن من Chunky's، وطبق جانبي من البطاطس المقلية، واختيارك من المشروبات ال…" at bounding box center [806, 236] width 398 height 63
paste textarea "تشانكي دبل"
drag, startPoint x: 887, startPoint y: 216, endPoint x: 855, endPoint y: 219, distance: 31.6
click at [855, 219] on textarea "تشانكي دبل برجر الجبن من Chunky's، وطبق جانبي من البطاطس المقلية، واختيارك من ا…" at bounding box center [800, 236] width 370 height 52
drag, startPoint x: 904, startPoint y: 216, endPoint x: 855, endPoint y: 220, distance: 49.0
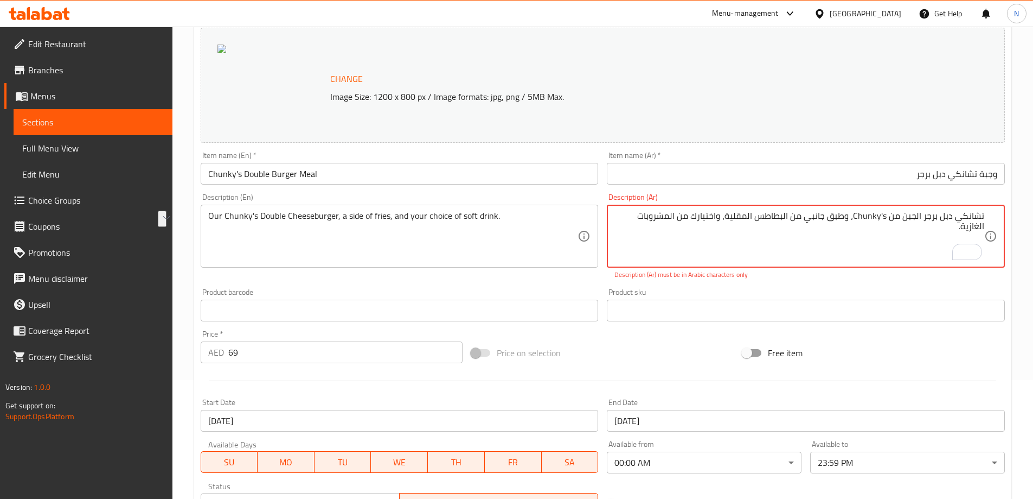
click at [855, 220] on textarea "تشانكي دبل برجر الجبن من Chunky's، وطبق جانبي من البطاطس المقلية، واختيارك من ا…" at bounding box center [800, 236] width 370 height 52
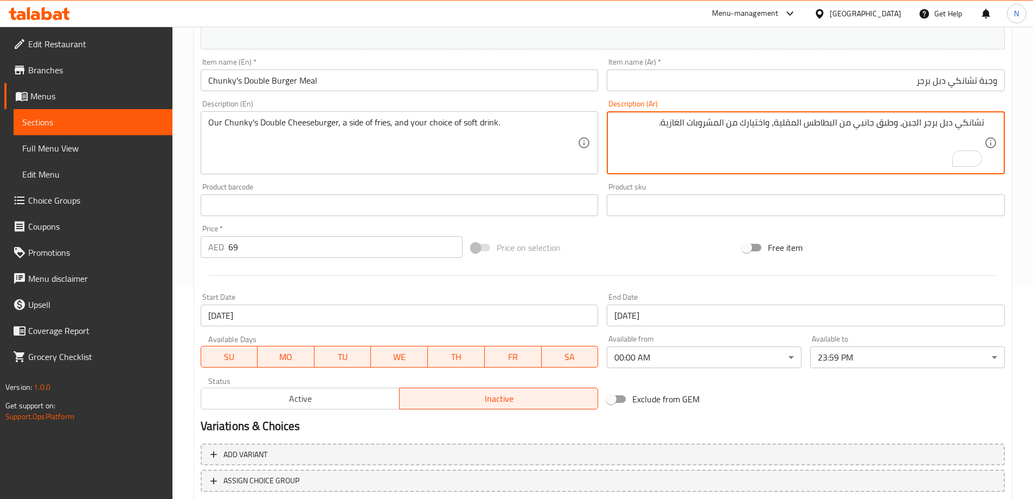
scroll to position [284, 0]
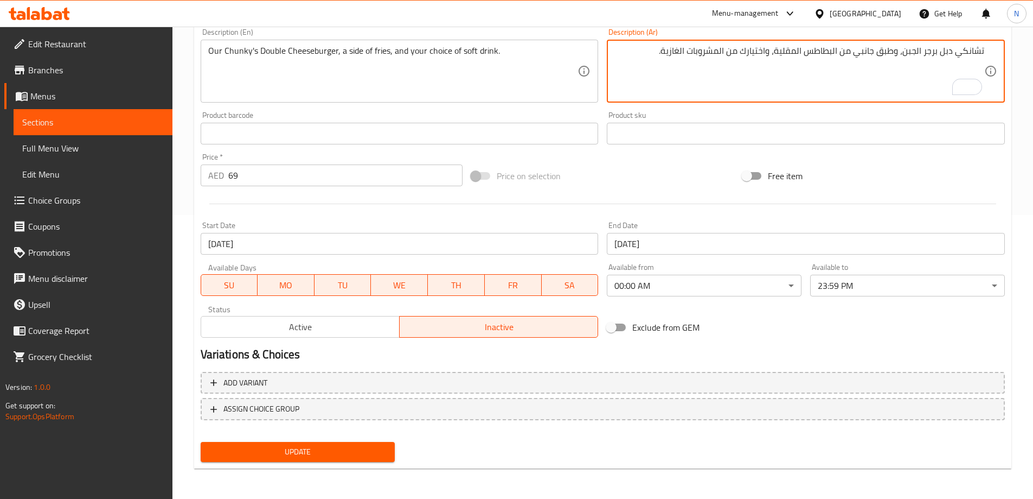
type textarea "تشانكي دبل برجر الجبن، وطبق جانبي من البطاطس المقلية، واختيارك من المشروبات الغ…"
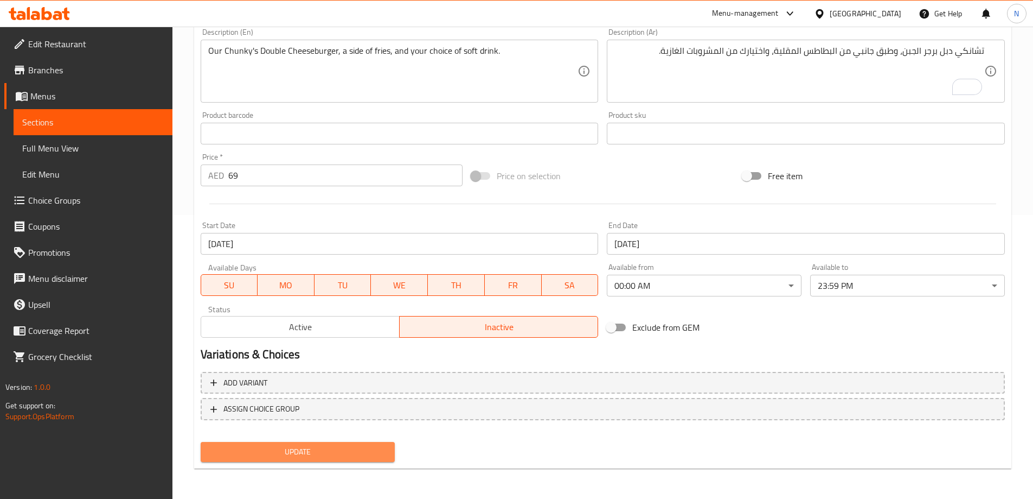
click at [350, 449] on span "Update" at bounding box center [297, 452] width 177 height 14
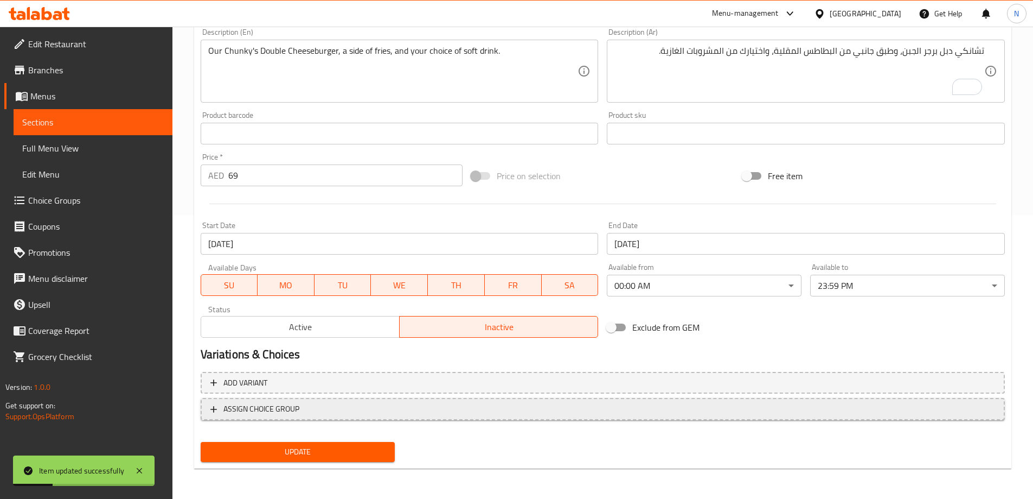
click at [335, 404] on span "ASSIGN CHOICE GROUP" at bounding box center [602, 409] width 785 height 14
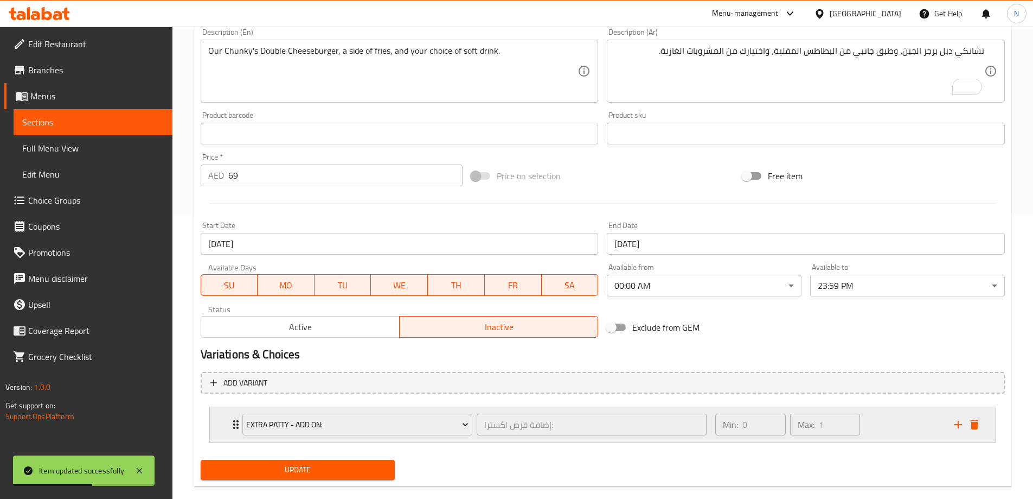
click at [228, 424] on div "Extra Patty - Add on: إضافة قرص اكسترا: ​ Min: 0 ​ Max: 1 ​" at bounding box center [603, 424] width 786 height 35
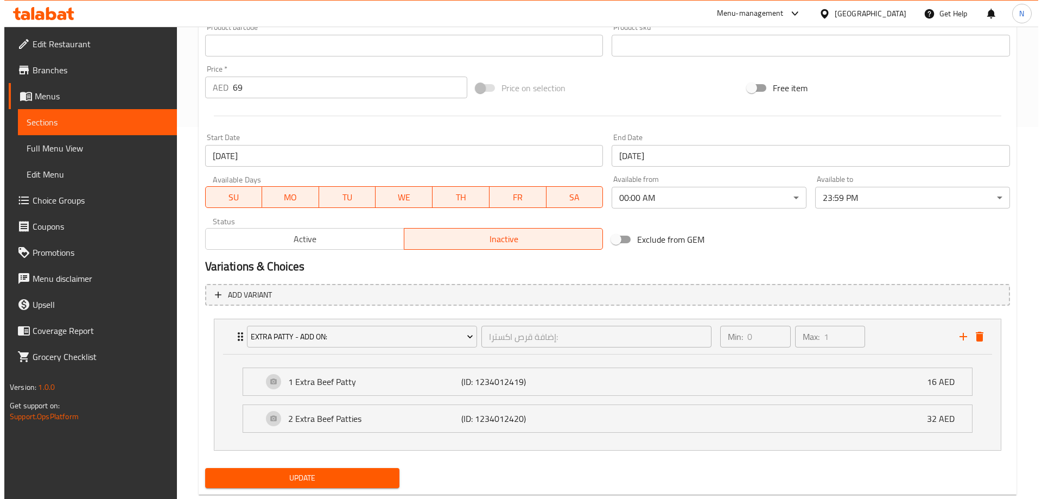
scroll to position [398, 0]
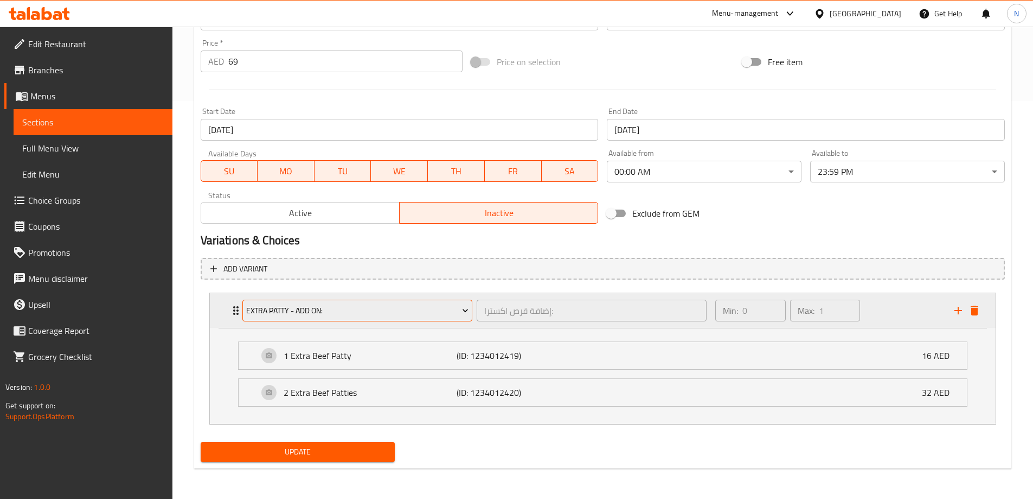
click at [389, 321] on button "Extra Patty - Add on:" at bounding box center [357, 310] width 230 height 22
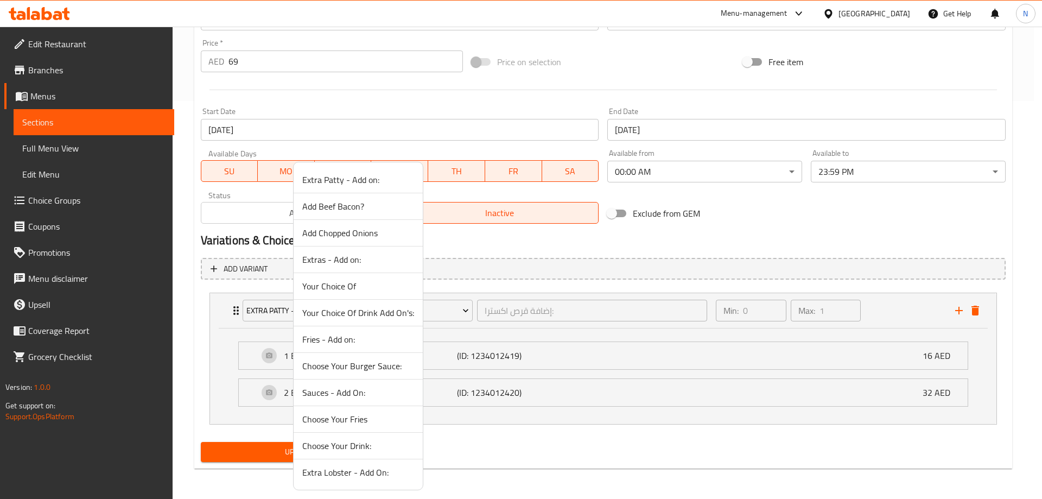
click at [348, 207] on span "Add Beef Bacon?" at bounding box center [358, 206] width 112 height 13
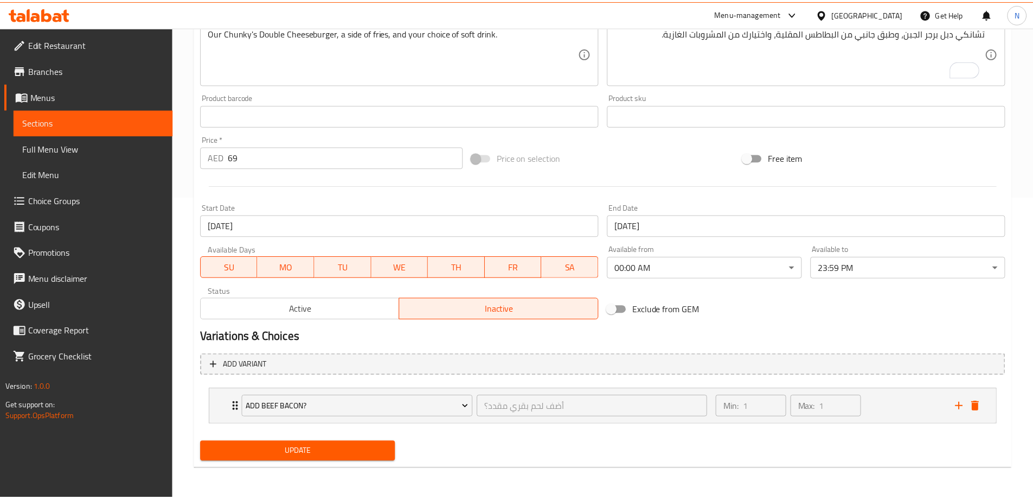
scroll to position [302, 0]
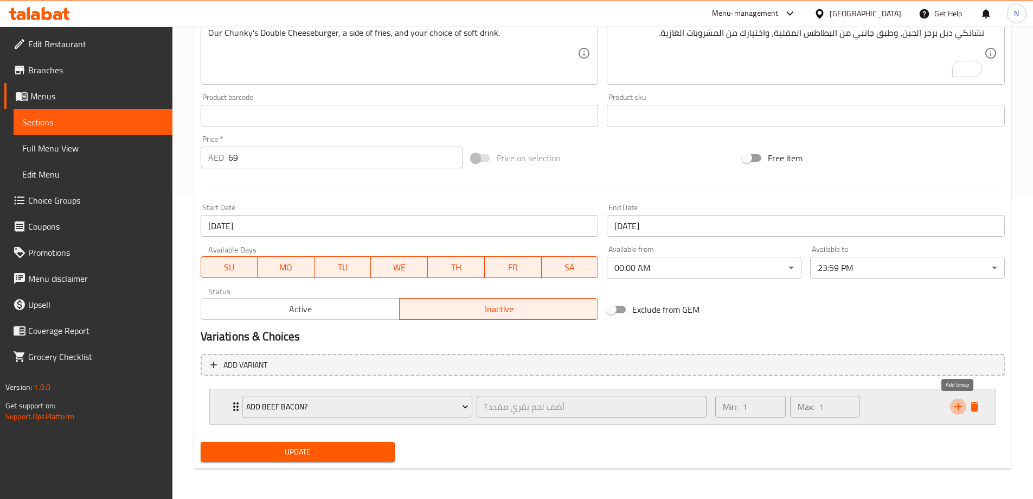
click at [961, 406] on icon "add" at bounding box center [959, 407] width 8 height 8
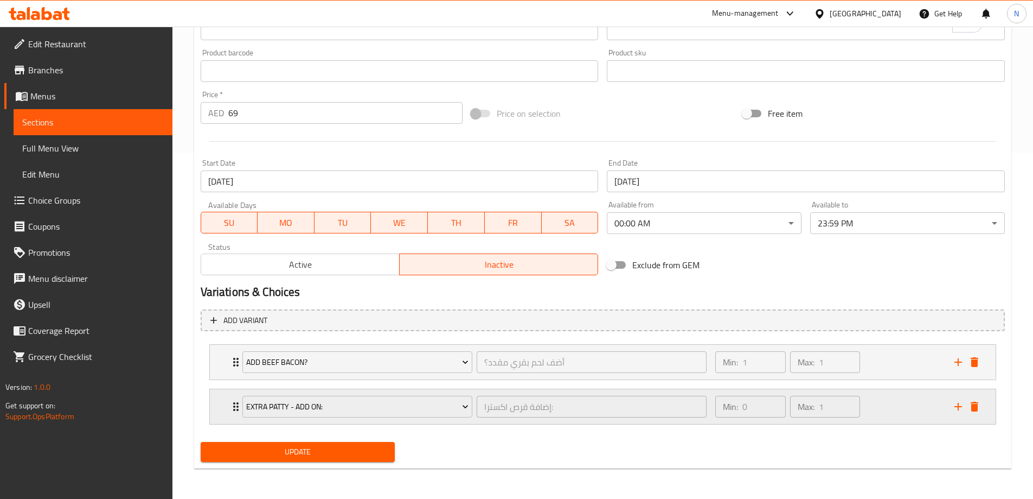
click at [232, 408] on icon "Expand" at bounding box center [235, 406] width 13 height 13
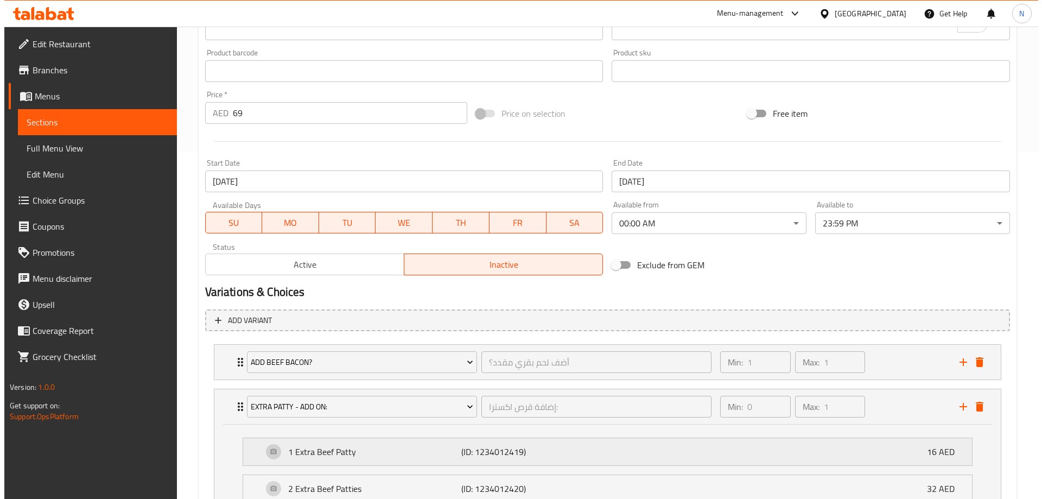
scroll to position [398, 0]
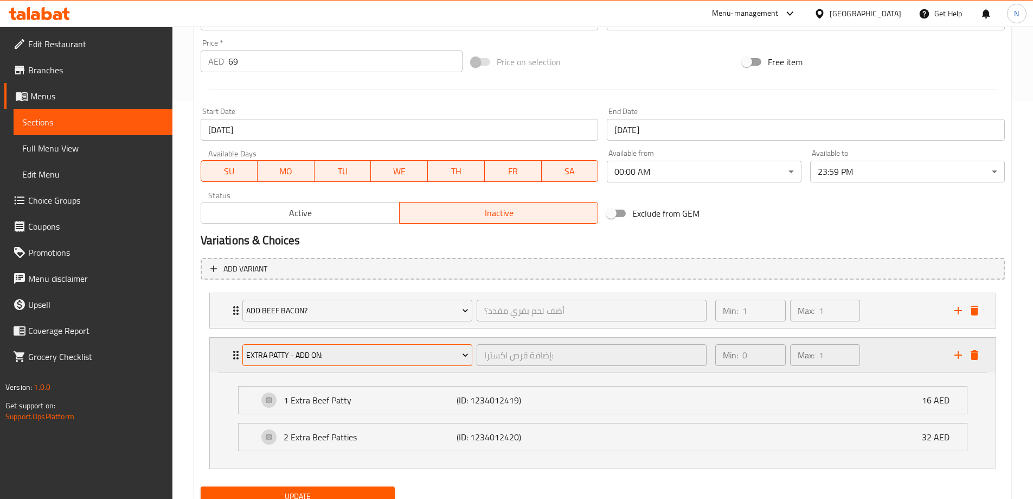
click at [360, 355] on span "Extra Patty - Add on:" at bounding box center [357, 355] width 222 height 14
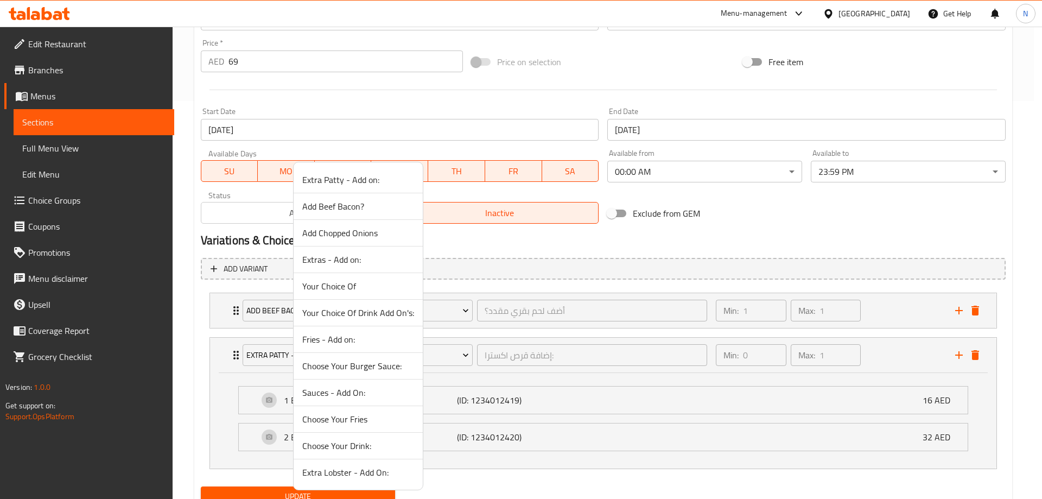
click at [346, 238] on span "Add Chopped Onions" at bounding box center [358, 232] width 112 height 13
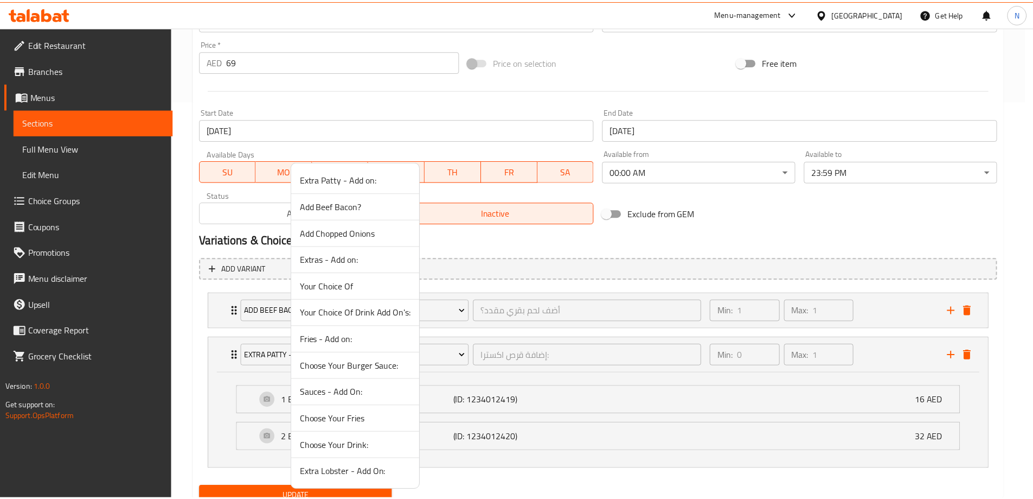
scroll to position [346, 0]
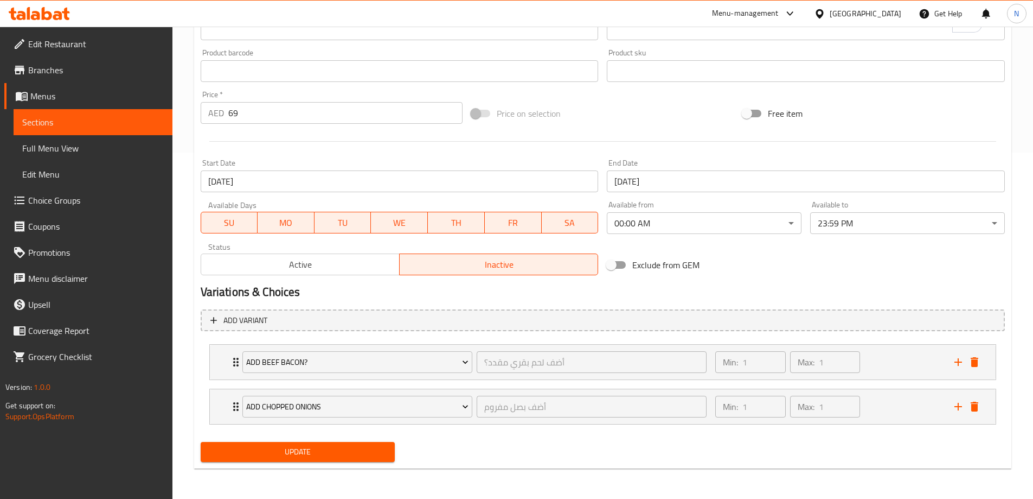
click at [320, 271] on span "Active" at bounding box center [301, 265] width 190 height 16
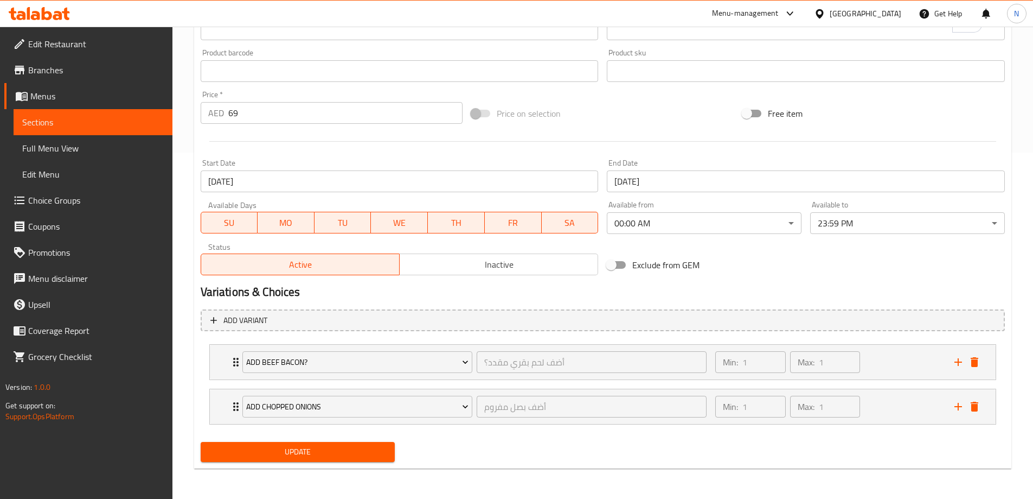
click at [238, 453] on span "Update" at bounding box center [297, 452] width 177 height 14
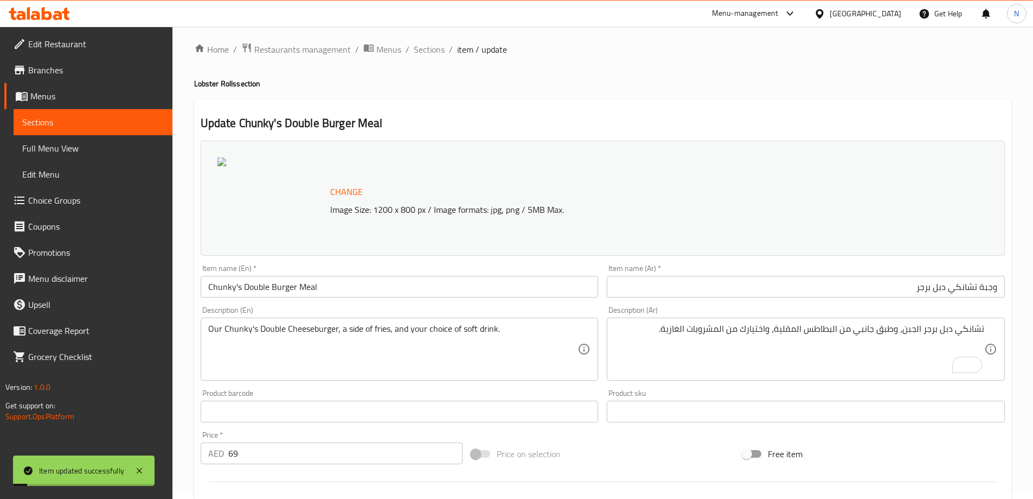
scroll to position [0, 0]
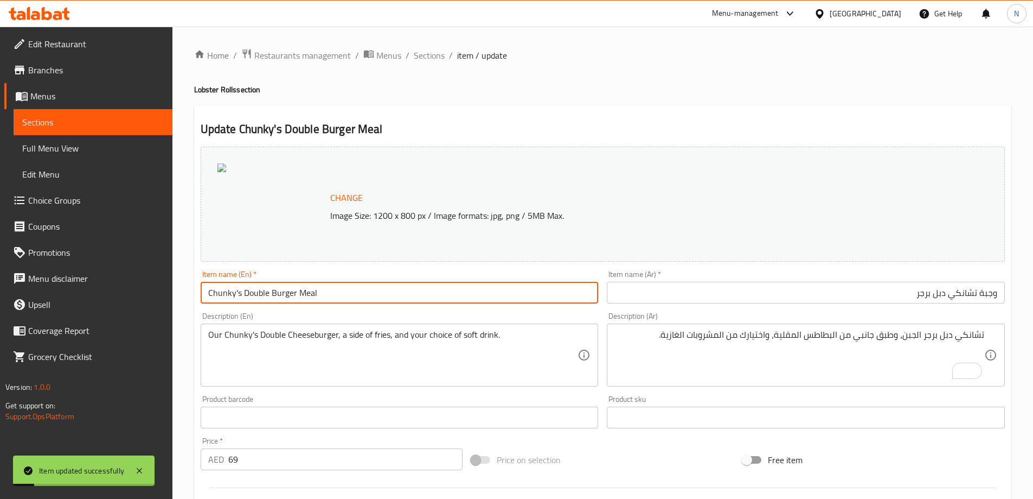
click at [262, 286] on input "Chunky's Double Burger Meal" at bounding box center [400, 293] width 398 height 22
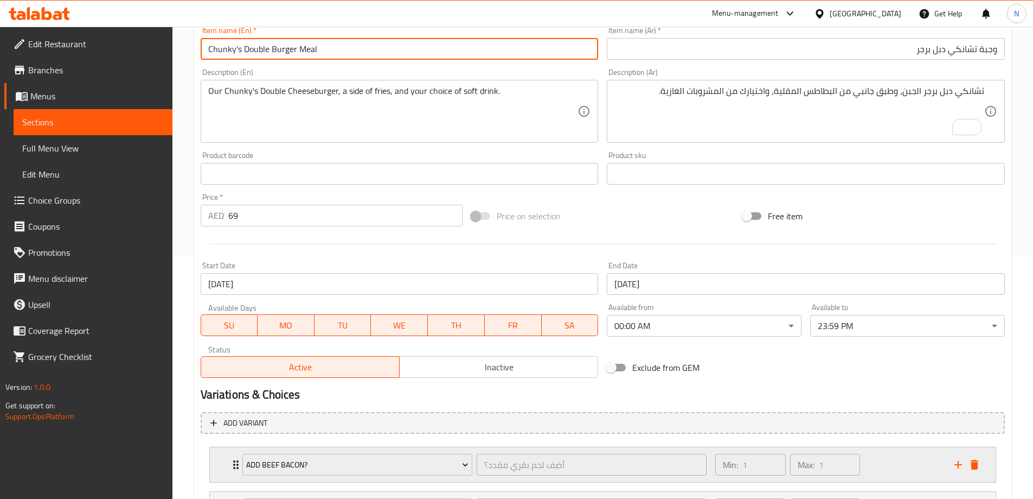
scroll to position [346, 0]
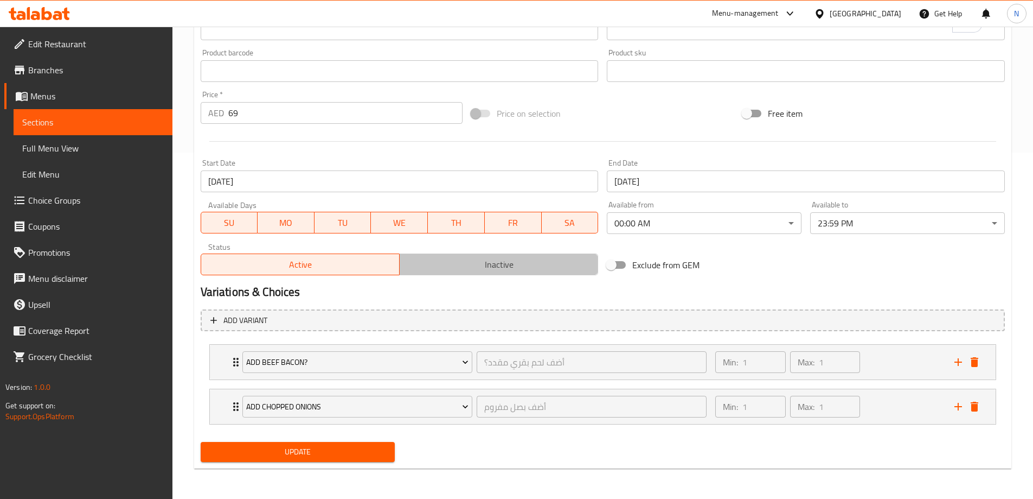
click at [481, 270] on span "Inactive" at bounding box center [499, 265] width 190 height 16
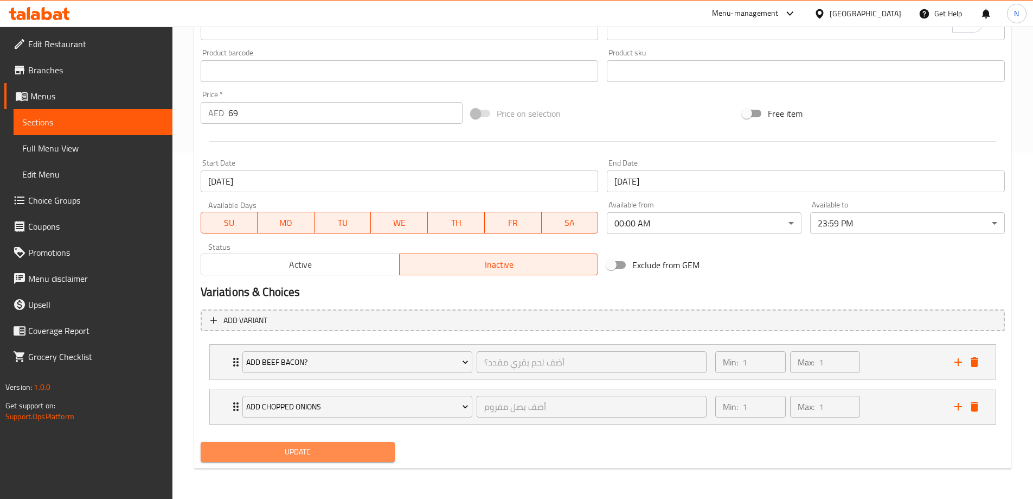
click at [378, 449] on span "Update" at bounding box center [297, 452] width 177 height 14
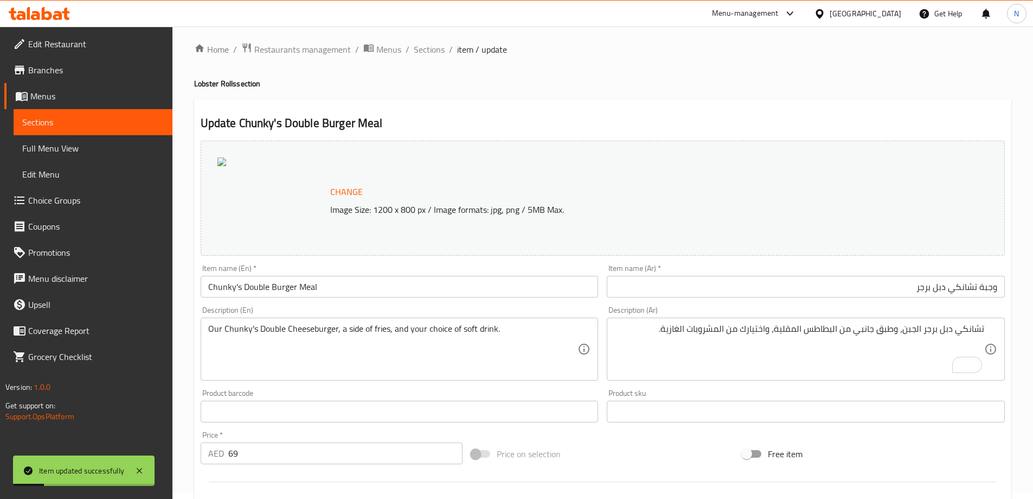
scroll to position [0, 0]
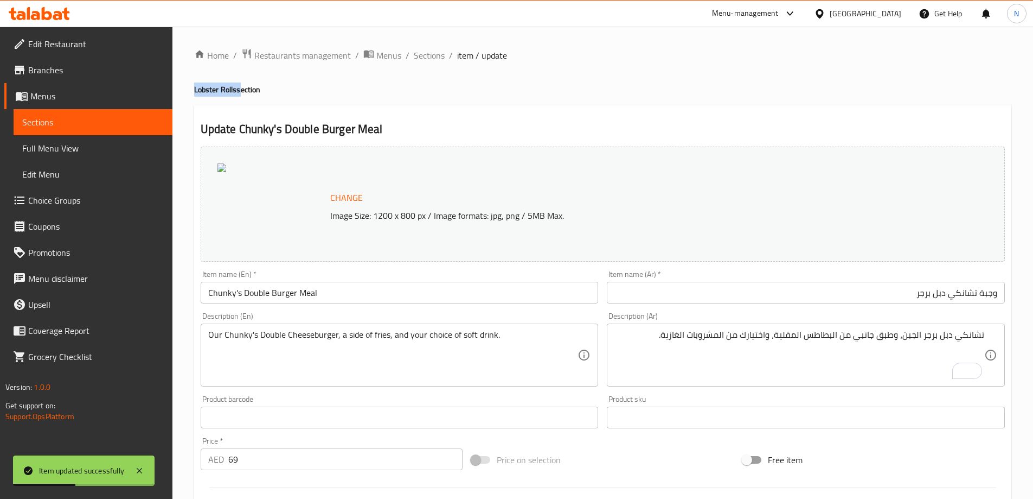
drag, startPoint x: 220, startPoint y: 92, endPoint x: 239, endPoint y: 90, distance: 19.1
click at [239, 90] on div "Home / Restaurants management / Menus / Sections / item / update Lobster Rolls …" at bounding box center [603, 436] width 861 height 818
copy h4 "Lobster Rolls"
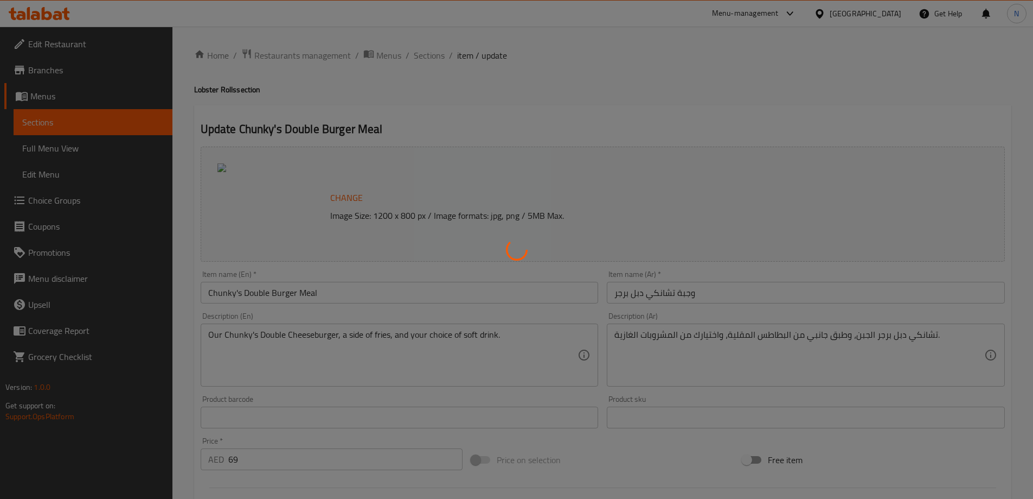
click at [428, 58] on div at bounding box center [516, 249] width 1033 height 499
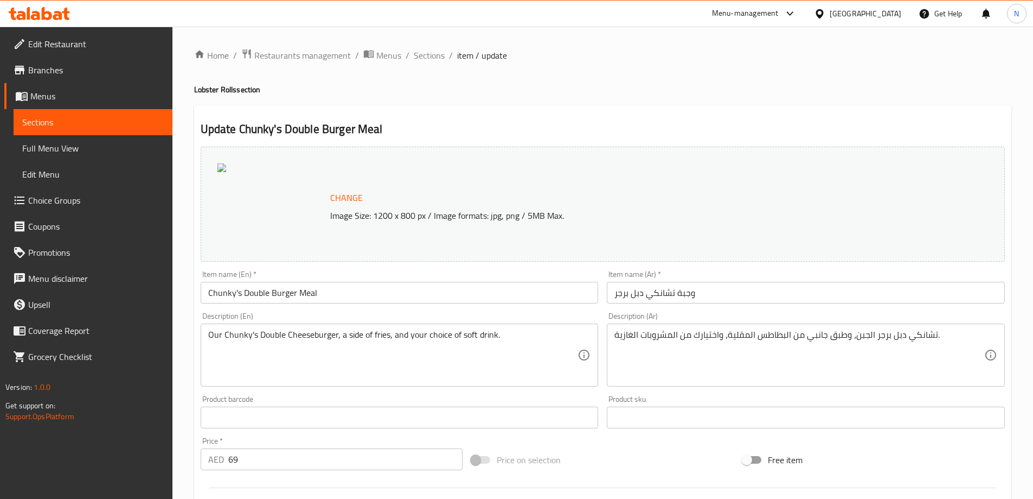
click at [310, 292] on input "Chunky's Double Burger Meal" at bounding box center [400, 293] width 398 height 22
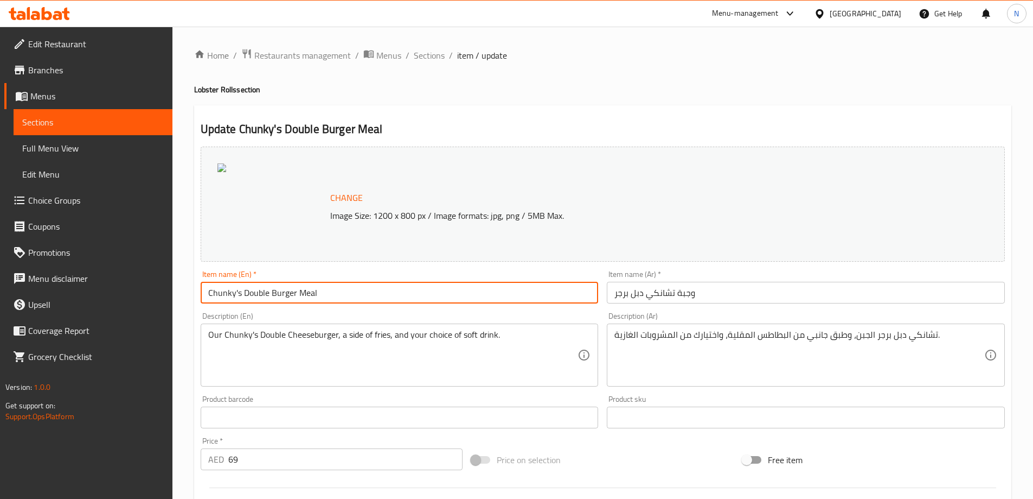
click at [310, 292] on input "Chunky's Double Burger Meal" at bounding box center [400, 293] width 398 height 22
click at [439, 57] on span "Sections" at bounding box center [429, 55] width 31 height 13
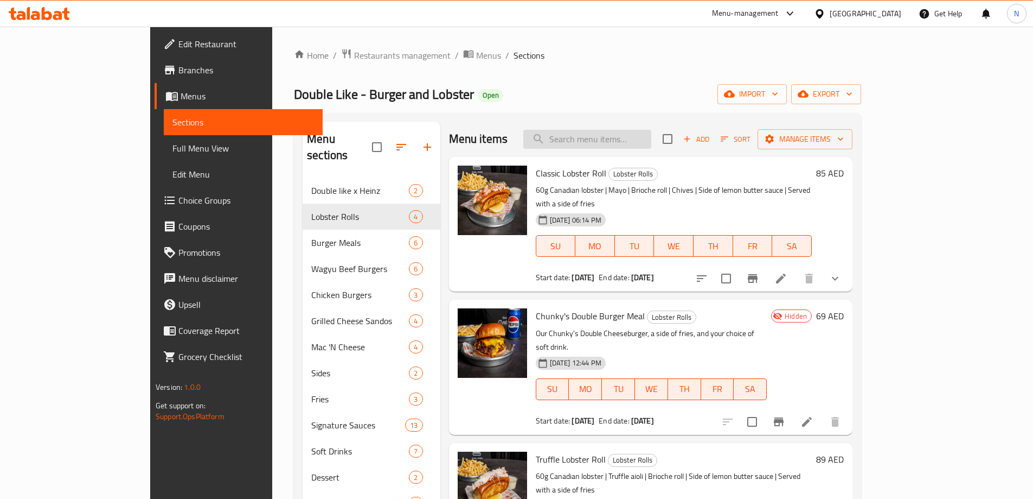
click at [649, 142] on input "search" at bounding box center [587, 139] width 128 height 19
paste input "Chunky's Double Burger Meal"
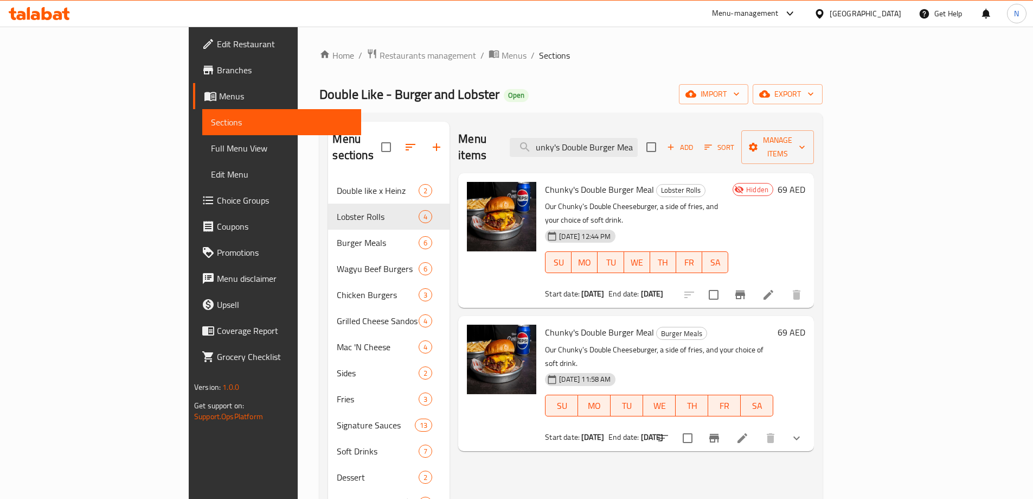
type input "Chunky's Double Burger Meal"
click at [810, 425] on button "show more" at bounding box center [797, 438] width 26 height 26
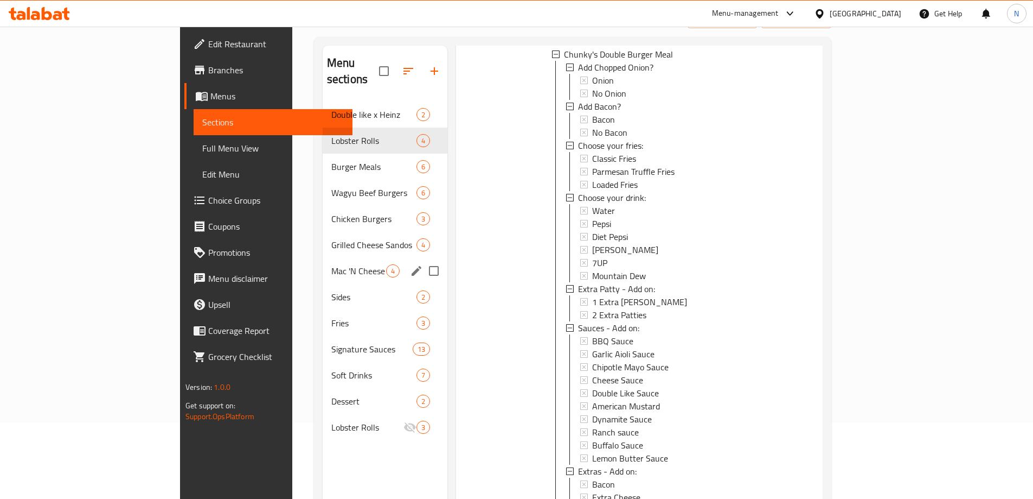
scroll to position [0, 0]
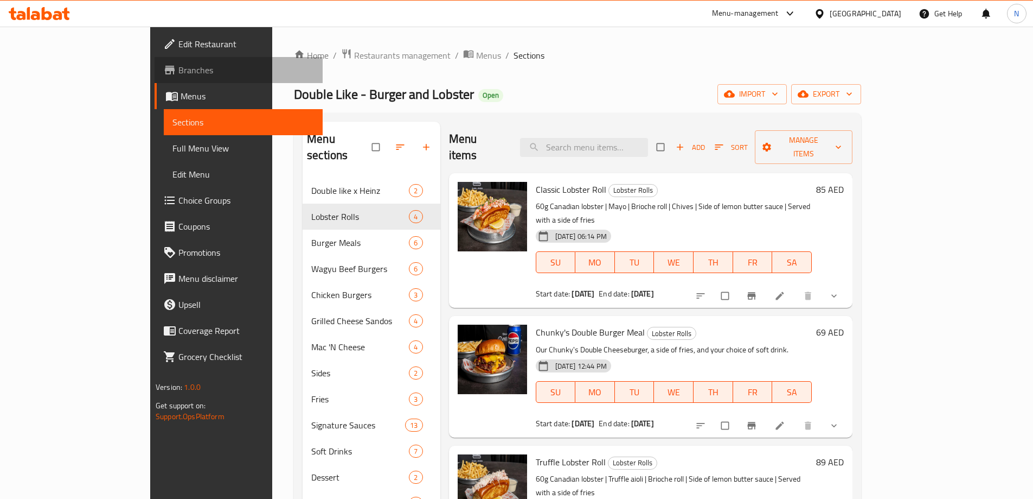
click at [155, 77] on link "Branches" at bounding box center [239, 70] width 168 height 26
